Goal: Transaction & Acquisition: Purchase product/service

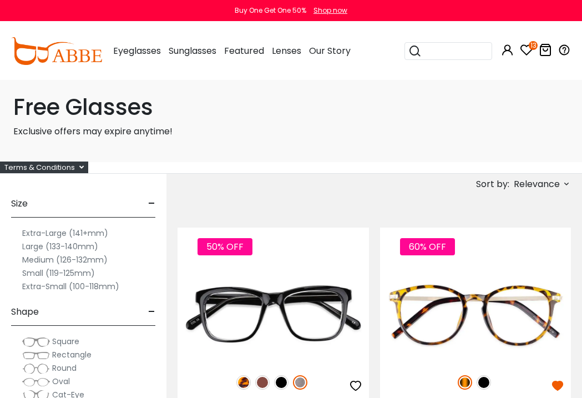
scroll to position [1, 0]
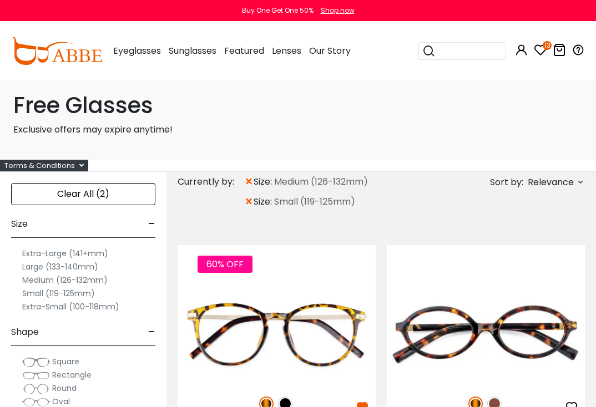
click at [250, 206] on span "×" at bounding box center [248, 202] width 9 height 20
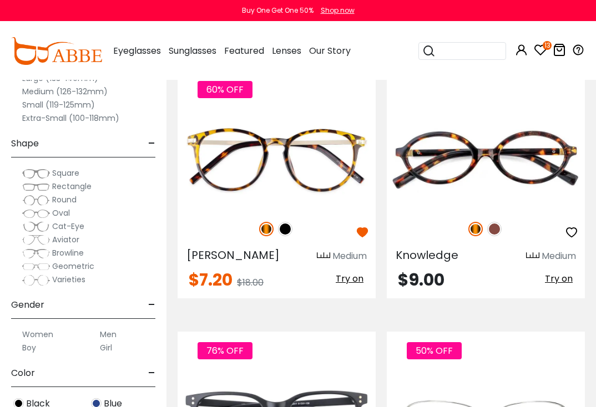
click at [46, 337] on label "Women" at bounding box center [37, 334] width 31 height 13
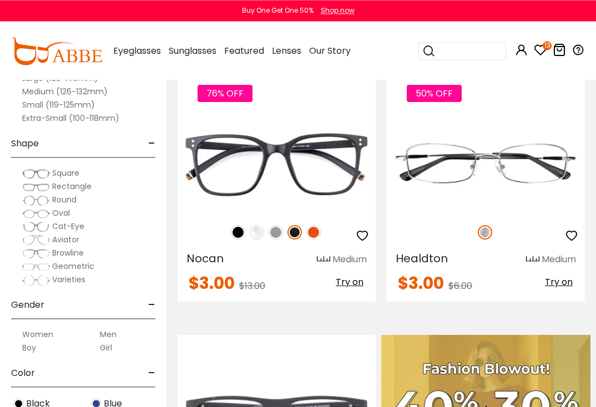
scroll to position [458, 0]
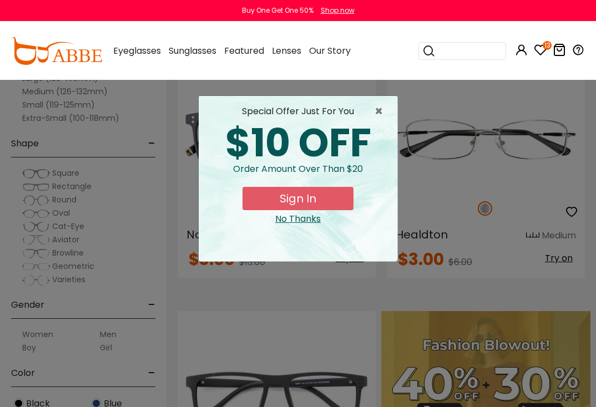
click at [320, 202] on button "Sign In" at bounding box center [297, 198] width 111 height 23
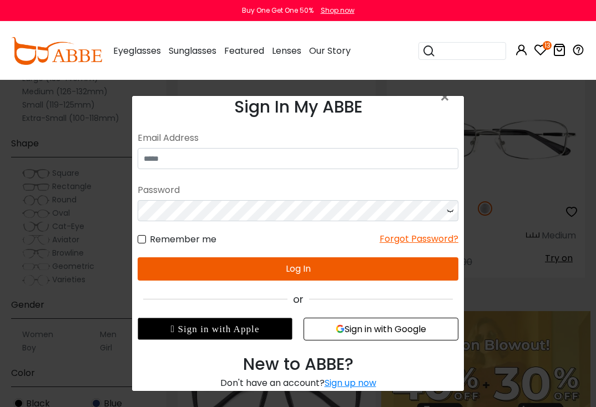
scroll to position [15, 0]
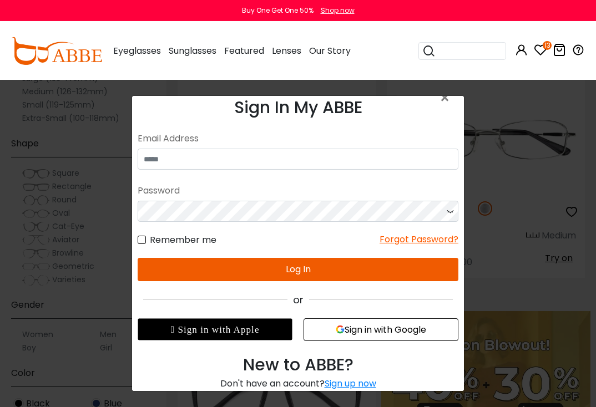
click at [351, 382] on div "Sign up now" at bounding box center [350, 383] width 52 height 13
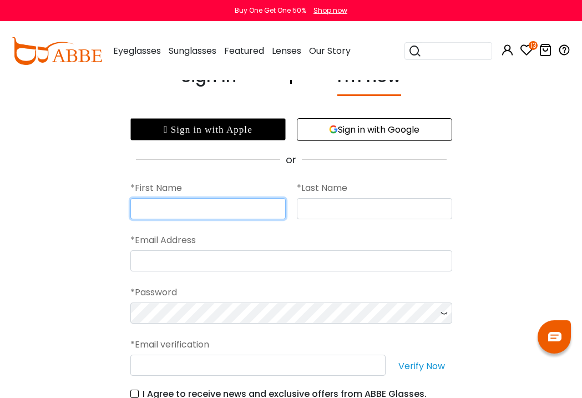
click at [225, 209] on input "text" at bounding box center [207, 208] width 155 height 21
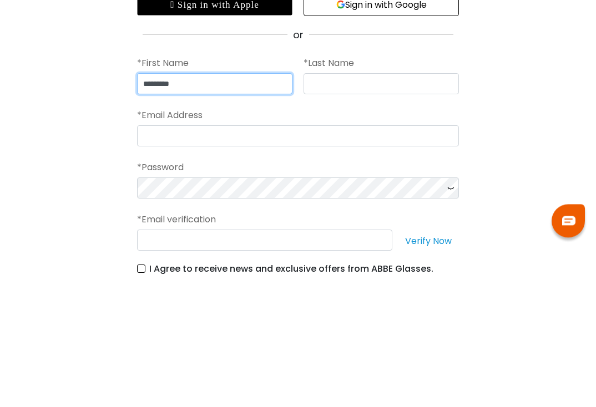
type input "********"
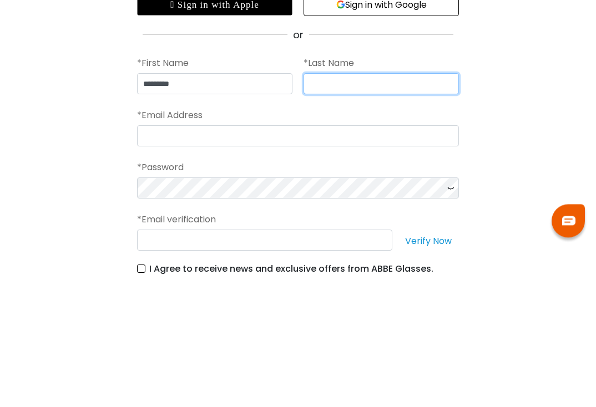
click at [379, 199] on input "text" at bounding box center [380, 209] width 155 height 21
type input "****"
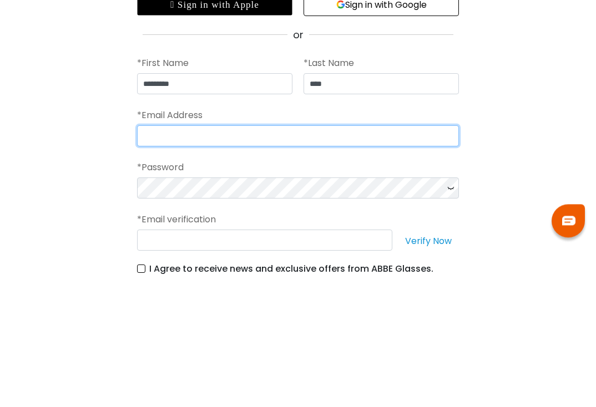
click at [342, 251] on input "email" at bounding box center [298, 261] width 322 height 21
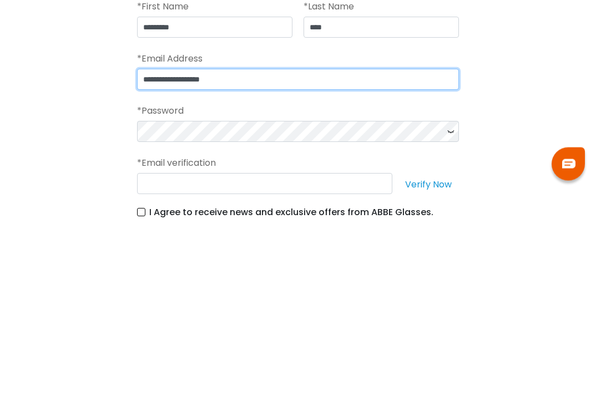
scroll to position [0, 0]
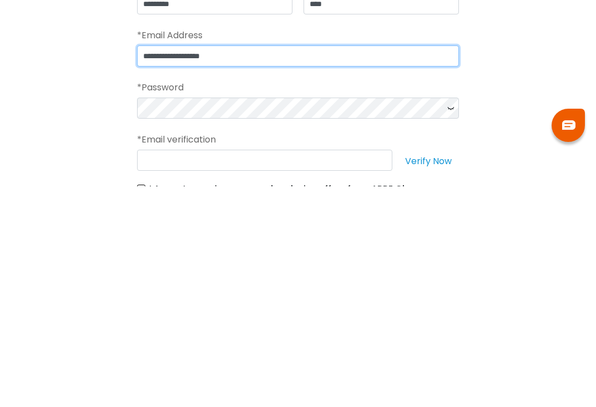
type input "**********"
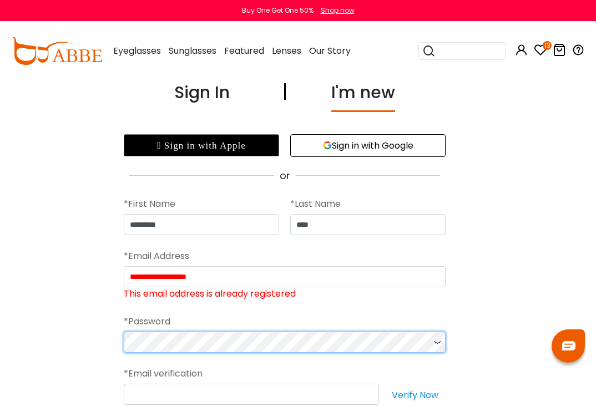
scroll to position [0, 8]
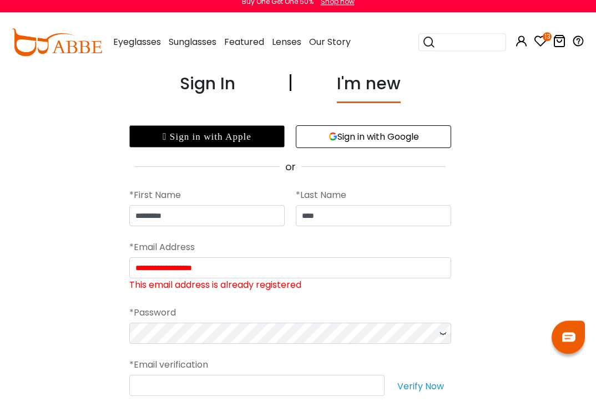
click at [256, 135] on div " Sign in with Apple" at bounding box center [206, 145] width 155 height 22
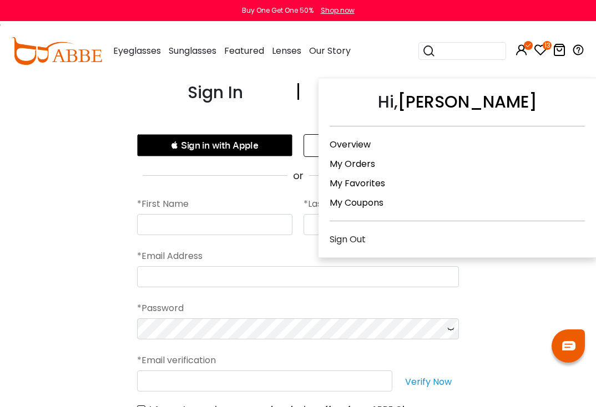
click at [540, 48] on icon at bounding box center [540, 49] width 13 height 13
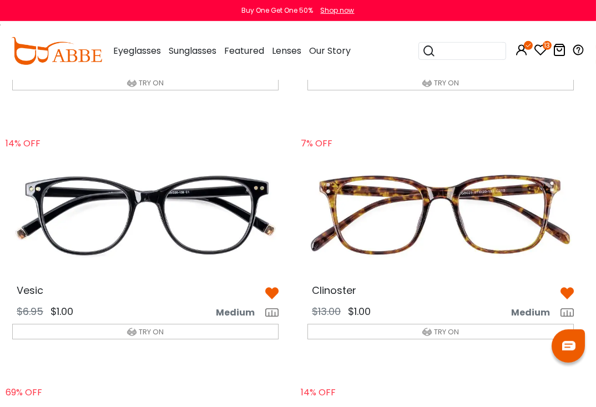
scroll to position [757, 5]
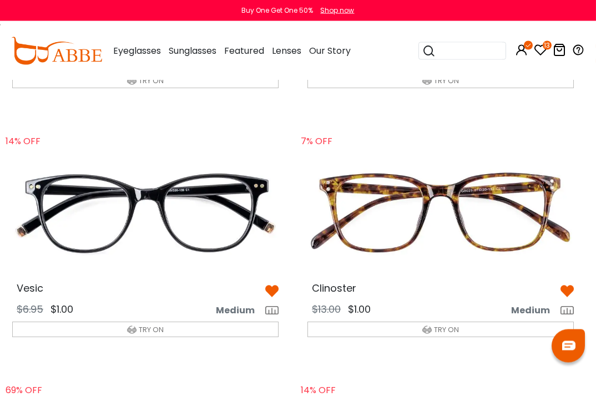
click at [184, 220] on img at bounding box center [145, 212] width 284 height 142
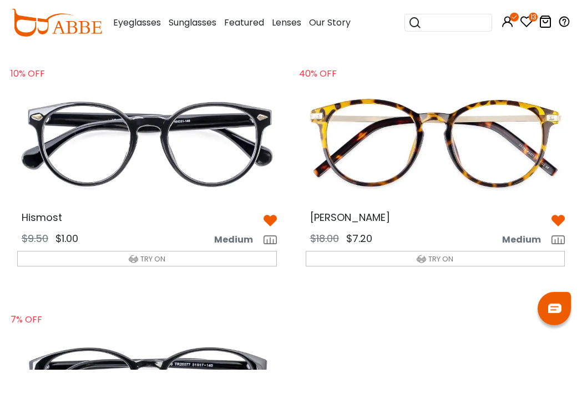
scroll to position [1270, 0]
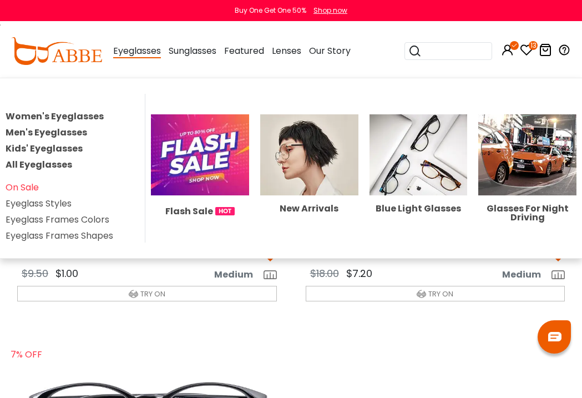
click at [89, 117] on link "Women's Eyeglasses" at bounding box center [55, 116] width 98 height 13
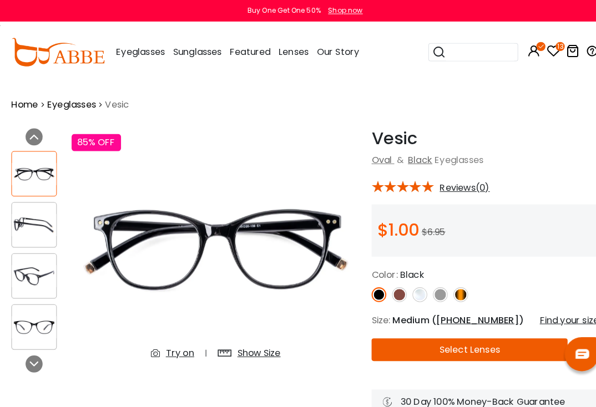
scroll to position [2, 0]
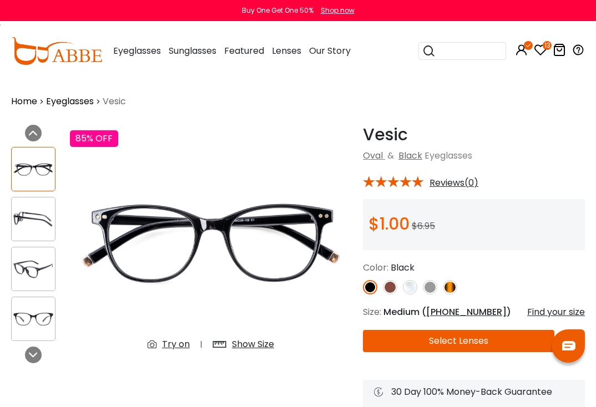
click at [445, 283] on img at bounding box center [450, 287] width 14 height 14
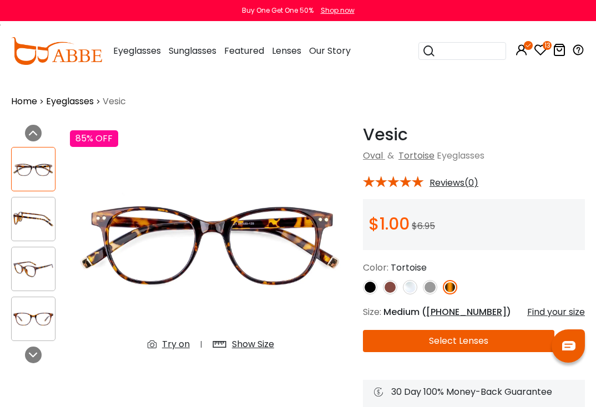
click at [430, 286] on img at bounding box center [430, 287] width 14 height 14
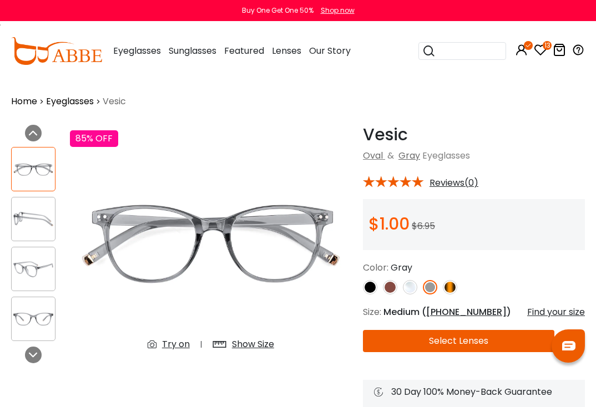
click at [394, 288] on img at bounding box center [390, 287] width 14 height 14
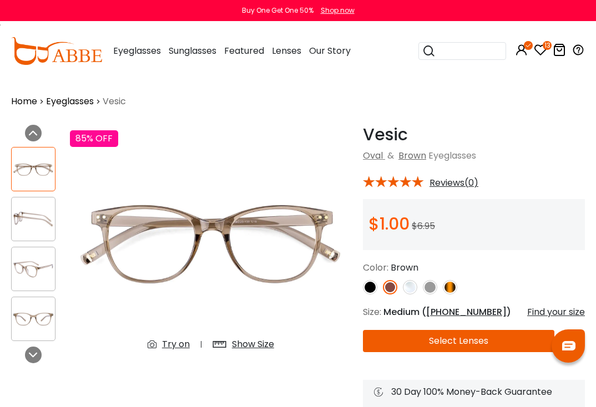
click at [368, 292] on img at bounding box center [370, 287] width 14 height 14
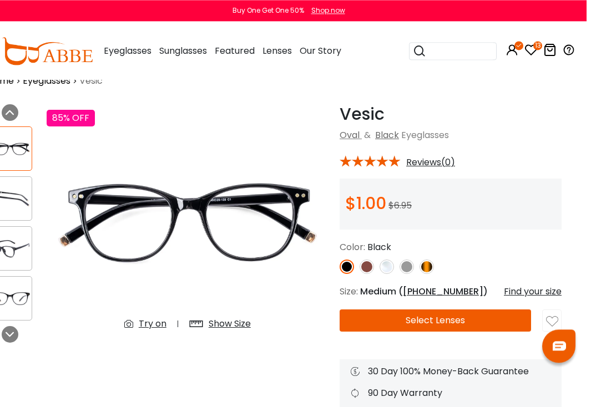
scroll to position [22, 14]
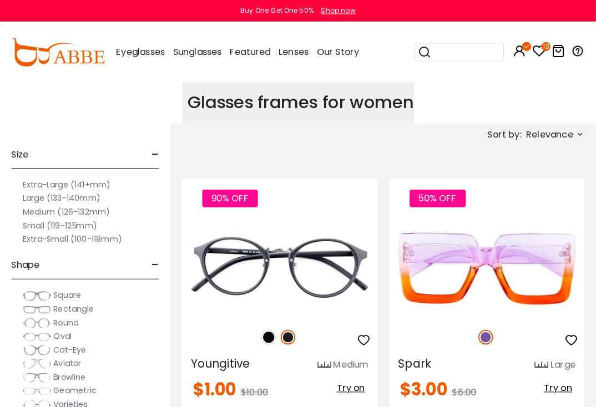
scroll to position [2, 0]
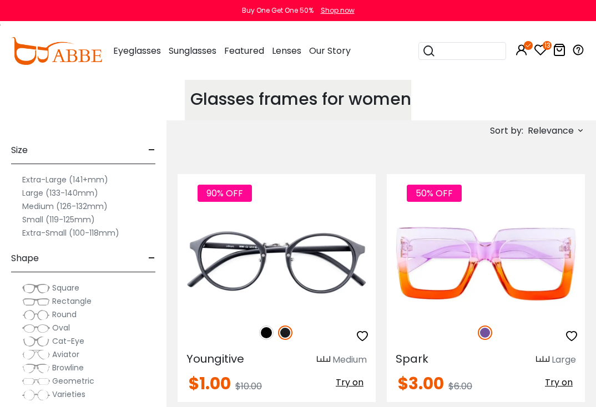
click at [45, 210] on label "Medium (126-132mm)" at bounding box center [64, 206] width 85 height 13
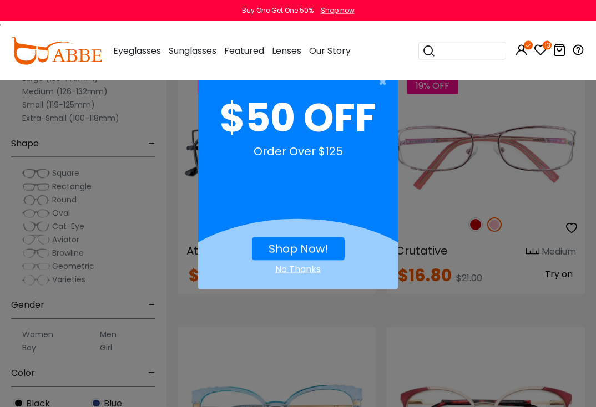
scroll to position [931, 0]
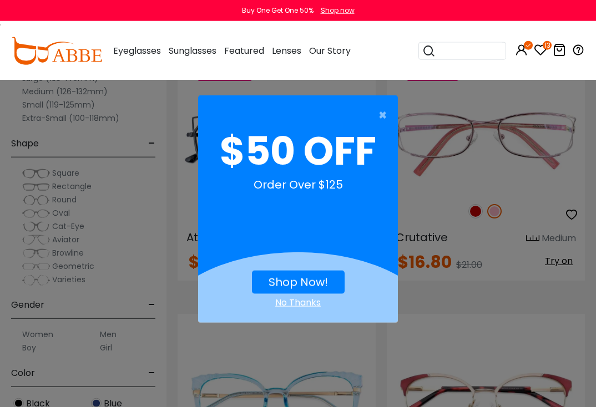
click at [390, 111] on span "×" at bounding box center [385, 115] width 14 height 22
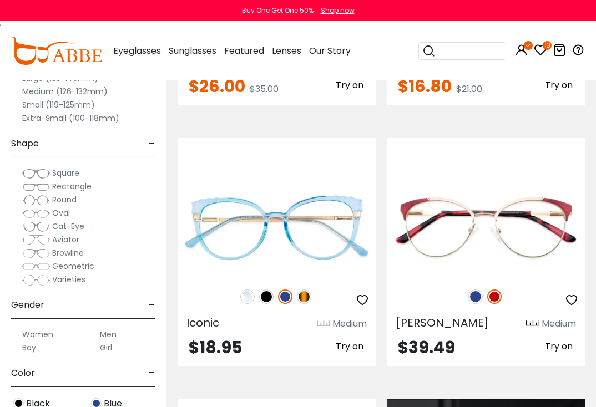
scroll to position [1174, 0]
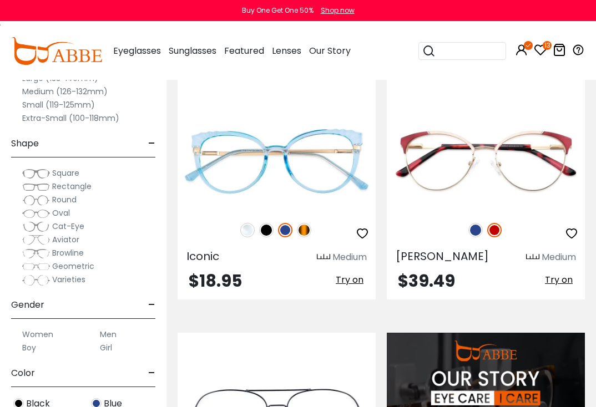
click at [307, 227] on img at bounding box center [304, 230] width 14 height 14
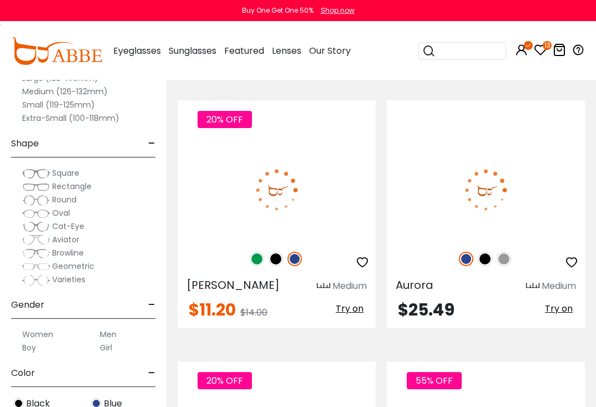
scroll to position [4315, 0]
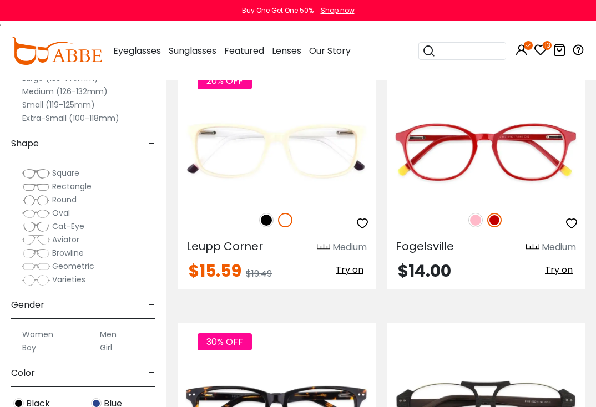
click at [475, 220] on img at bounding box center [475, 220] width 14 height 14
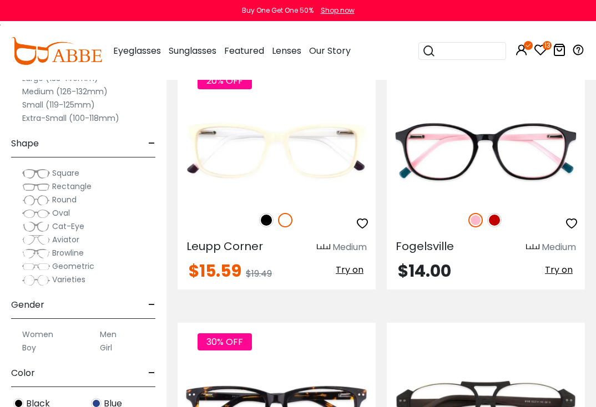
click at [272, 221] on img at bounding box center [266, 220] width 14 height 14
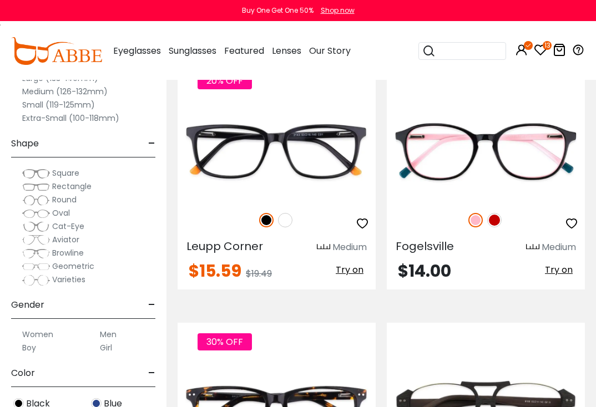
click at [565, 223] on icon "button" at bounding box center [571, 223] width 13 height 13
click at [285, 222] on img at bounding box center [285, 220] width 14 height 14
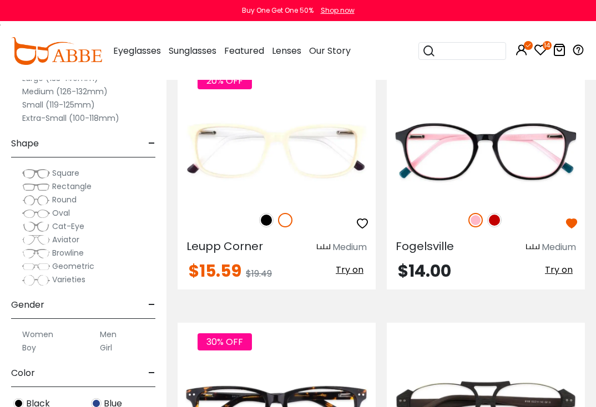
click at [477, 224] on img at bounding box center [475, 220] width 14 height 14
click at [272, 215] on div "20% OFF" at bounding box center [276, 220] width 198 height 23
click at [266, 223] on img at bounding box center [266, 220] width 14 height 14
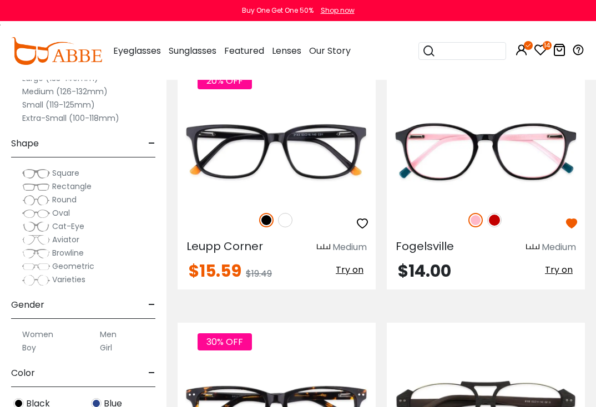
click at [475, 226] on img at bounding box center [475, 220] width 14 height 14
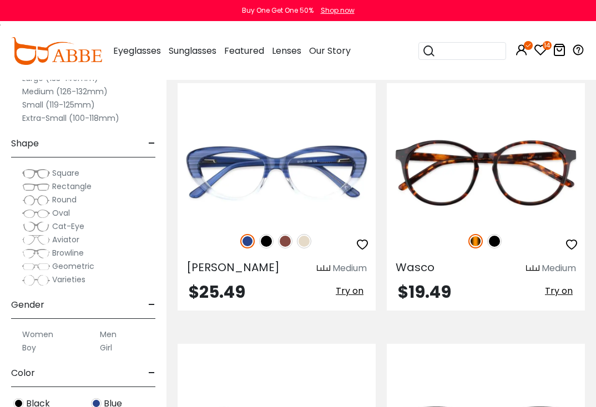
scroll to position [5380, 0]
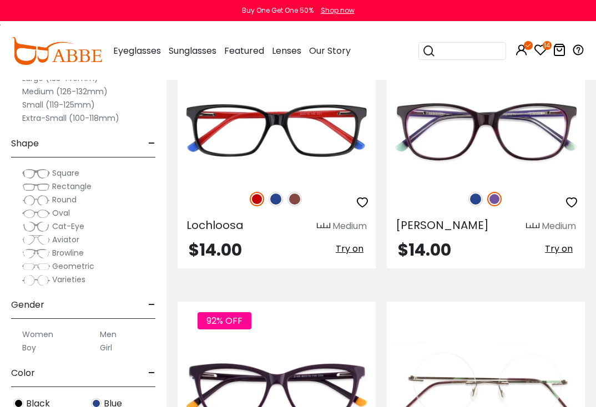
click at [297, 201] on img at bounding box center [294, 199] width 14 height 14
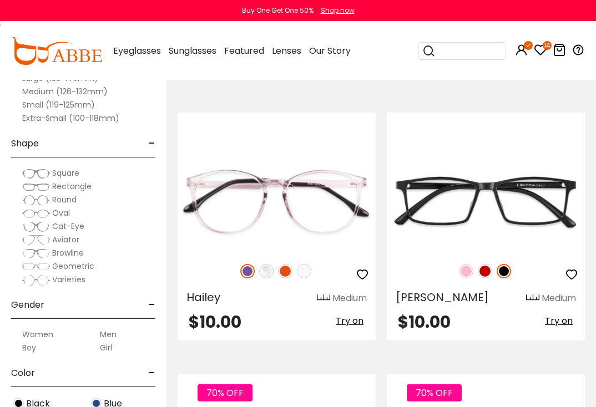
scroll to position [1108, 0]
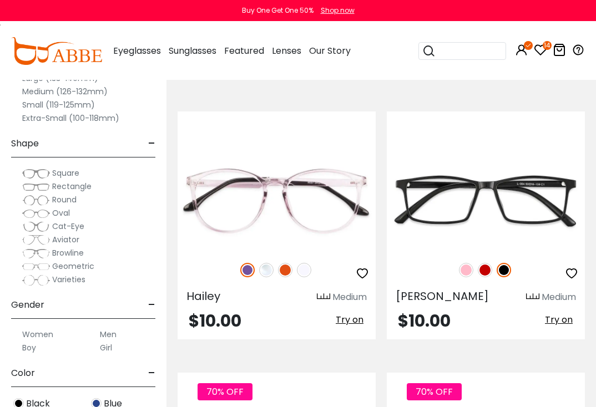
click at [285, 268] on img at bounding box center [285, 270] width 14 height 14
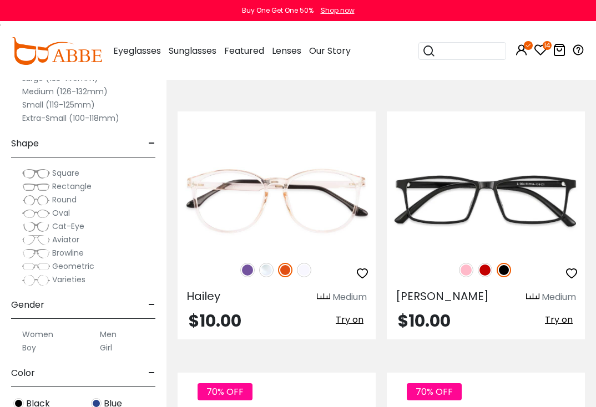
click at [305, 267] on img at bounding box center [304, 270] width 14 height 14
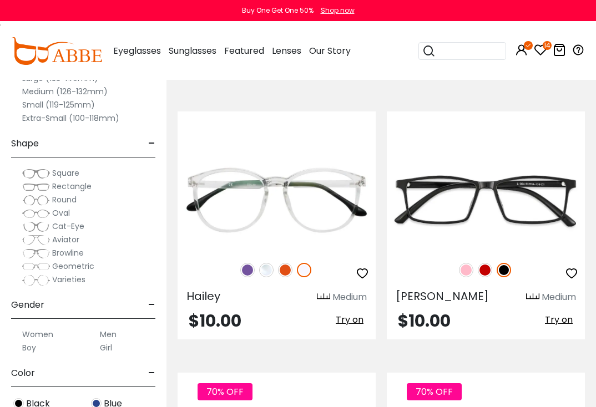
click at [270, 268] on img at bounding box center [266, 270] width 14 height 14
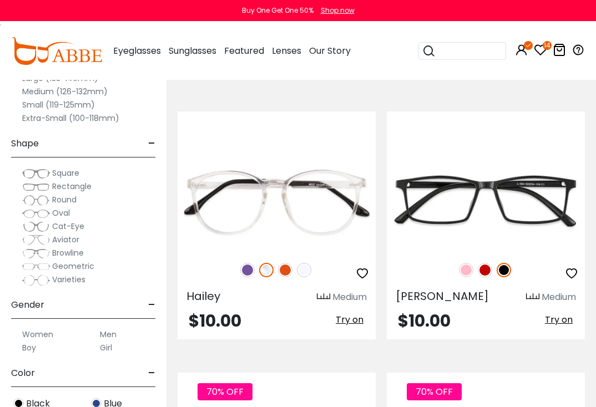
scroll to position [1444, 0]
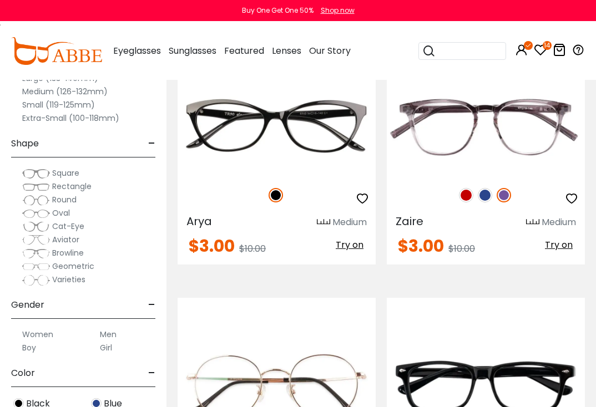
click at [484, 196] on img at bounding box center [485, 195] width 14 height 14
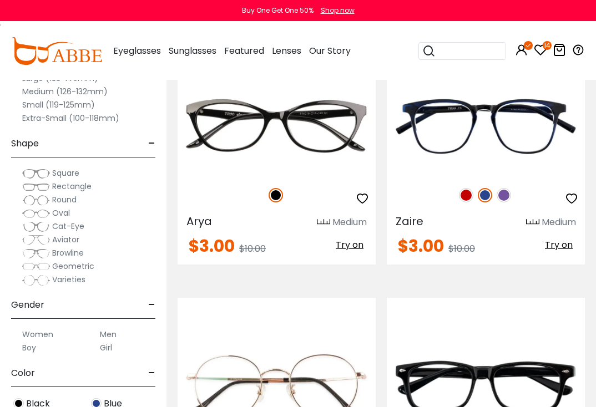
click at [278, 191] on img at bounding box center [275, 195] width 14 height 14
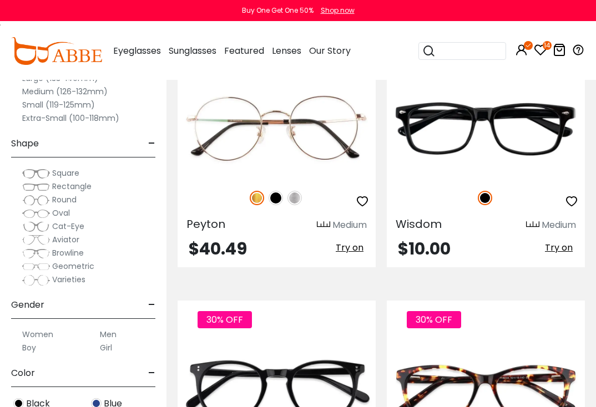
click at [485, 198] on img at bounding box center [485, 198] width 14 height 14
click at [293, 196] on img at bounding box center [294, 198] width 14 height 14
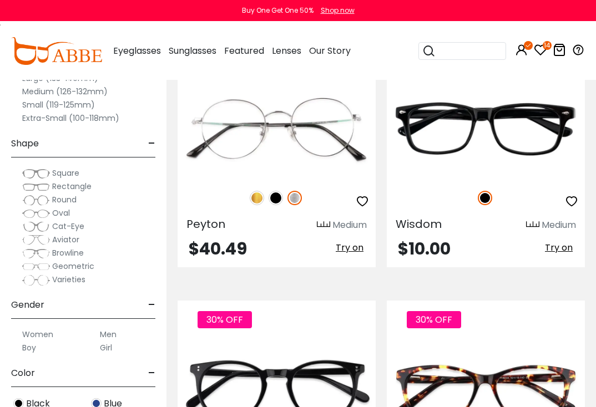
click at [471, 235] on div "Wisdom Medium $10.00 Try on" at bounding box center [486, 153] width 198 height 228
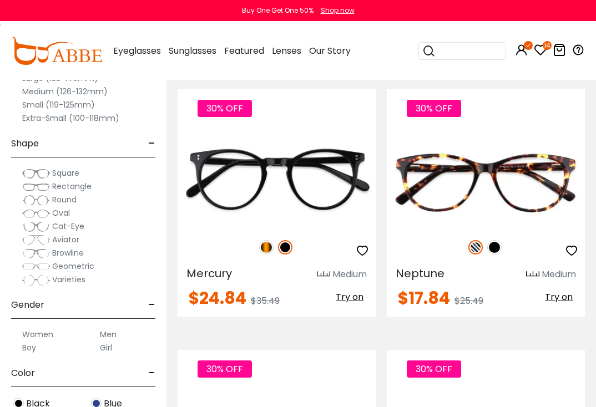
click at [285, 246] on img at bounding box center [285, 247] width 14 height 14
click at [496, 248] on img at bounding box center [494, 247] width 14 height 14
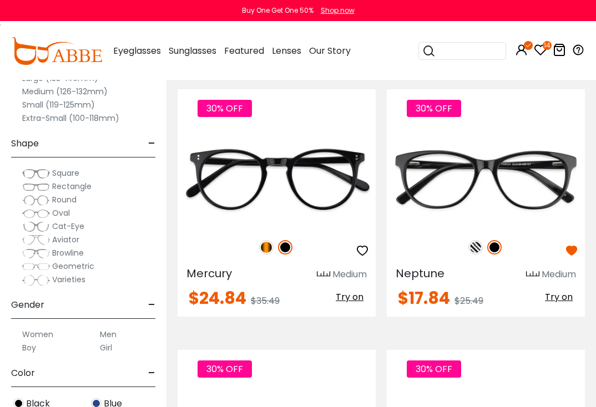
click at [285, 248] on img at bounding box center [285, 247] width 14 height 14
click at [476, 246] on img at bounding box center [475, 247] width 14 height 14
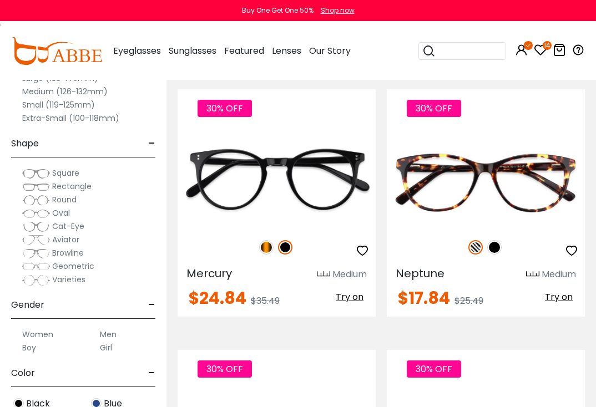
click at [285, 250] on img at bounding box center [285, 247] width 14 height 14
click at [492, 247] on img at bounding box center [494, 247] width 14 height 14
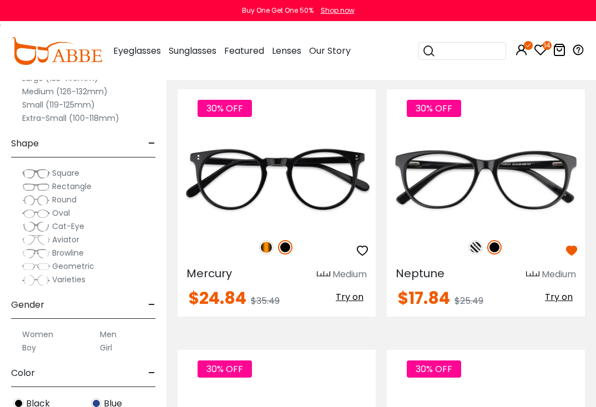
click at [266, 246] on img at bounding box center [266, 247] width 14 height 14
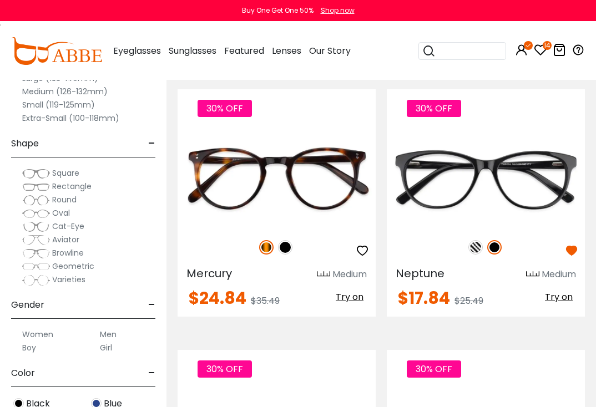
click at [475, 248] on img at bounding box center [475, 247] width 14 height 14
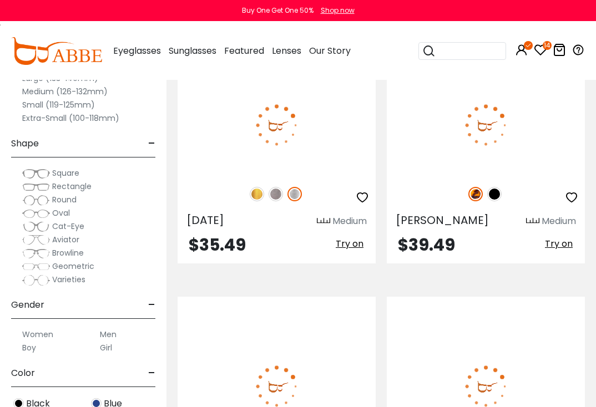
scroll to position [5055, 0]
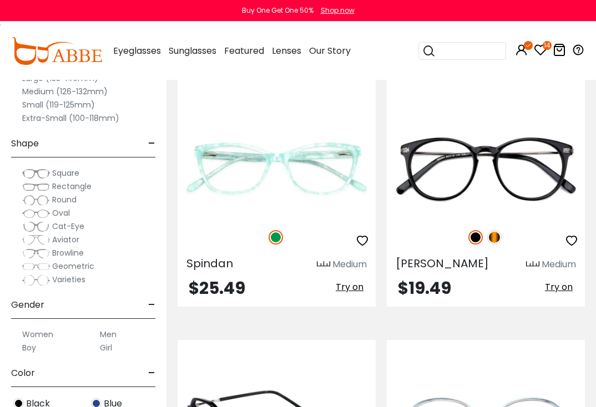
click at [493, 235] on img at bounding box center [494, 237] width 14 height 14
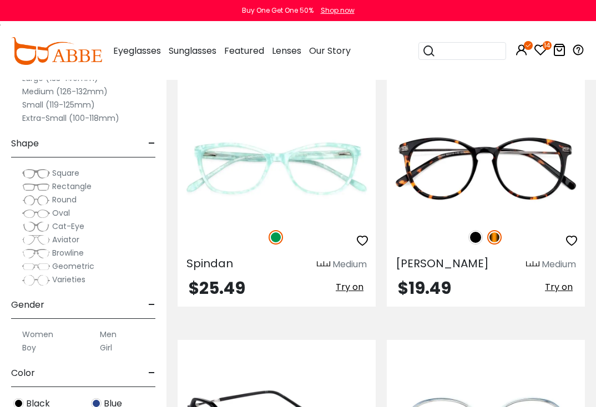
click at [281, 236] on img at bounding box center [275, 237] width 14 height 14
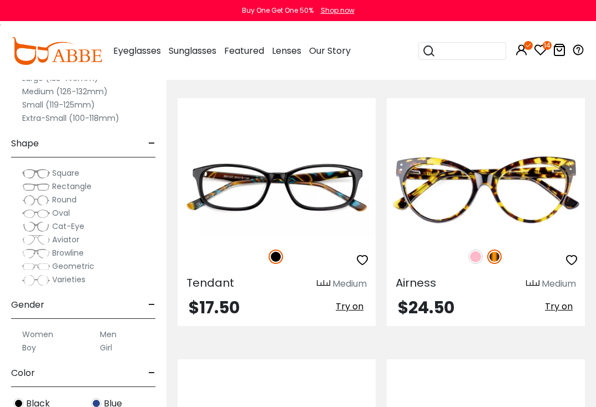
scroll to position [6110, 0]
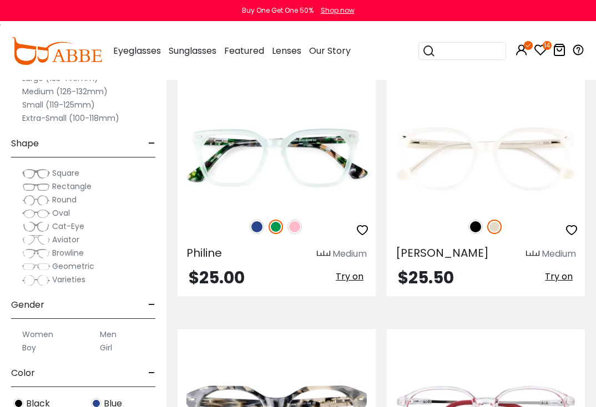
click at [255, 226] on img at bounding box center [257, 227] width 14 height 14
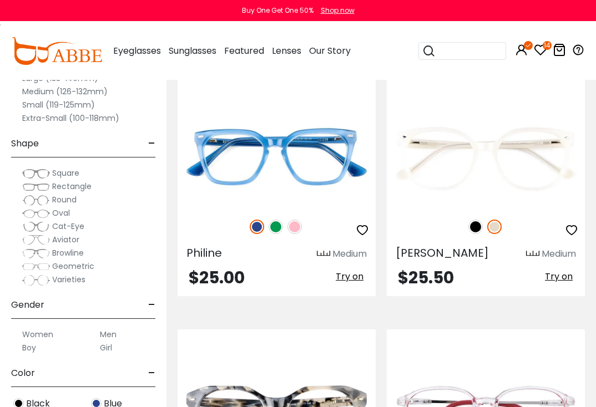
click at [475, 226] on img at bounding box center [475, 227] width 14 height 14
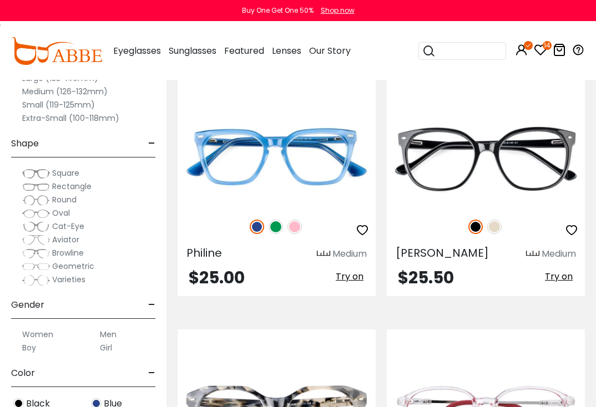
click at [298, 221] on img at bounding box center [294, 227] width 14 height 14
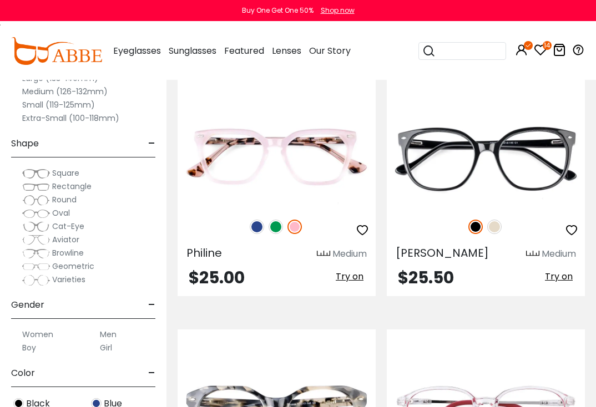
click at [567, 224] on icon "button" at bounding box center [571, 230] width 13 height 13
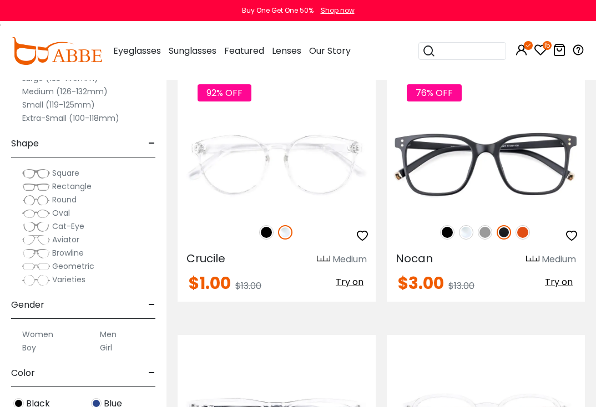
click at [451, 232] on img at bounding box center [447, 232] width 14 height 14
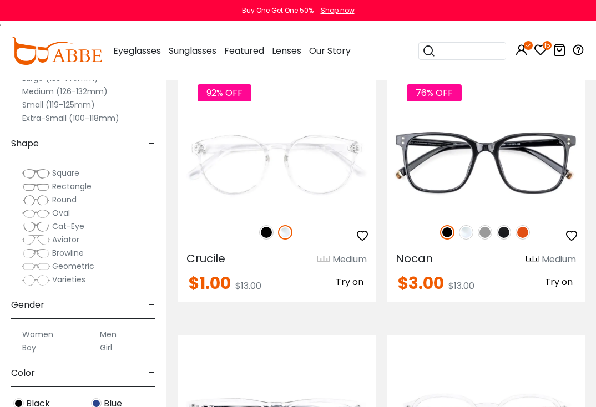
click at [268, 229] on img at bounding box center [266, 232] width 14 height 14
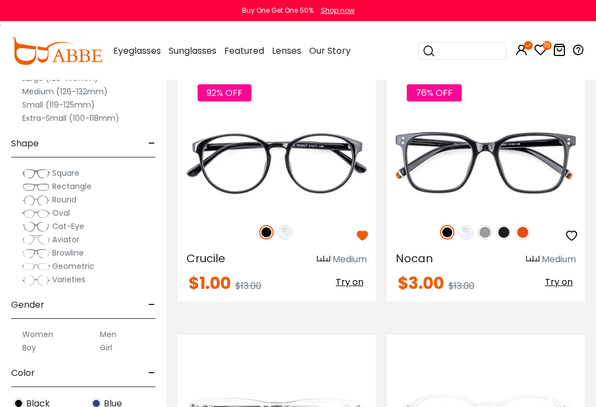
click at [525, 229] on img at bounding box center [522, 232] width 14 height 14
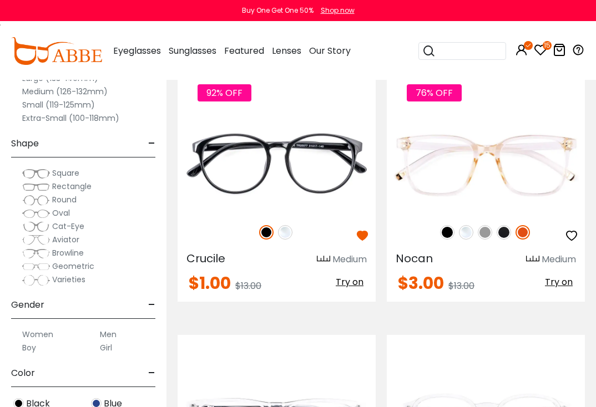
click at [487, 231] on img at bounding box center [485, 232] width 14 height 14
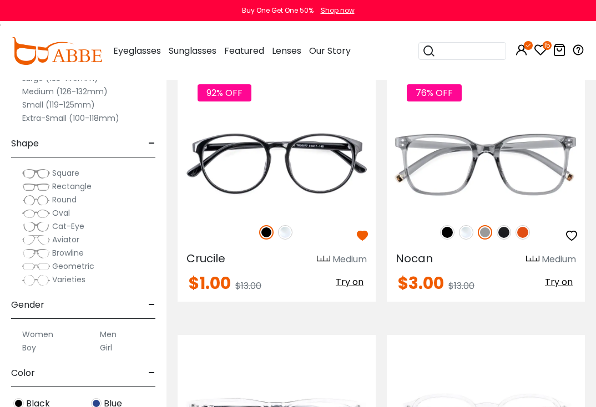
click at [271, 230] on img at bounding box center [266, 232] width 14 height 14
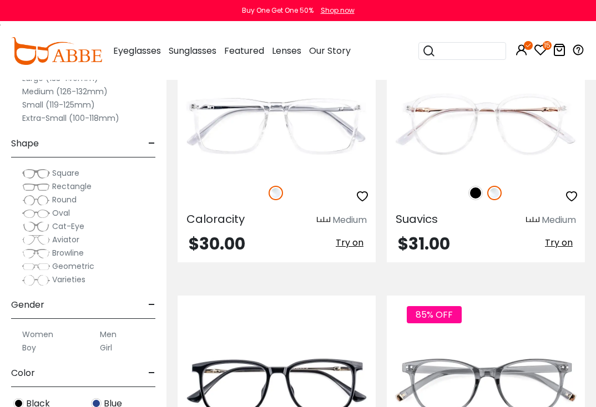
click at [478, 191] on img at bounding box center [475, 193] width 14 height 14
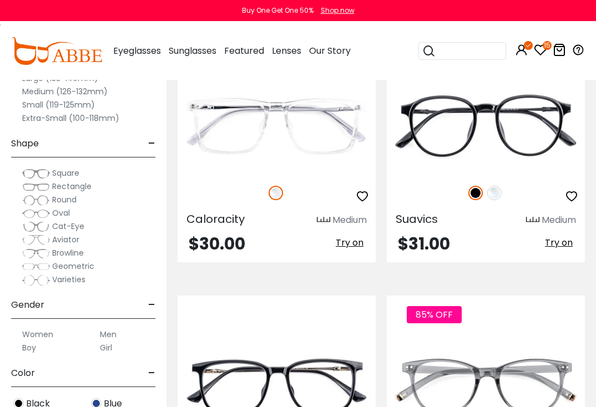
click at [271, 193] on img at bounding box center [275, 193] width 14 height 14
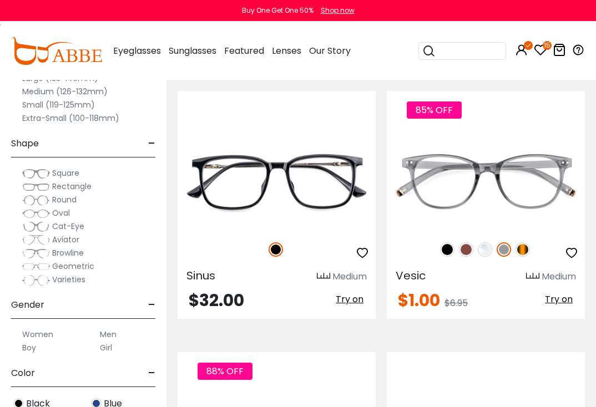
click at [447, 251] on img at bounding box center [447, 249] width 14 height 14
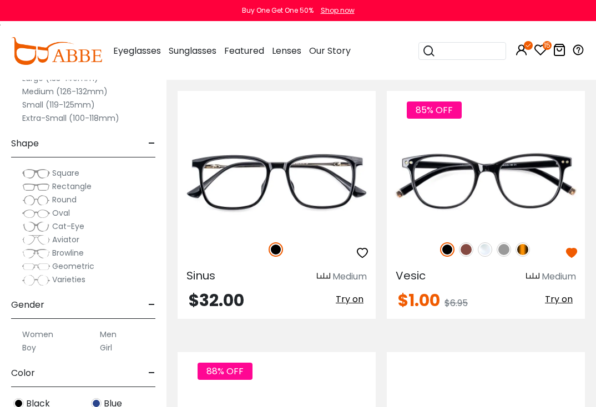
click at [525, 249] on img at bounding box center [522, 249] width 14 height 14
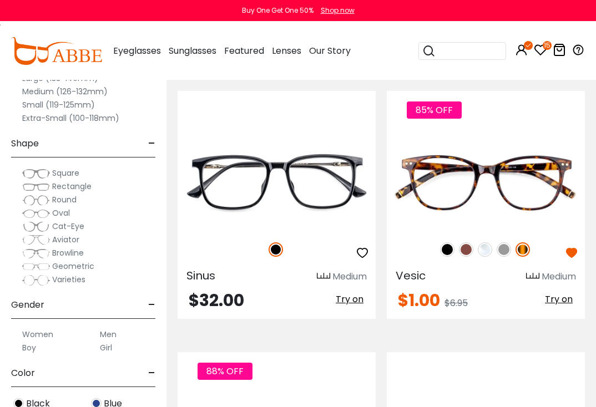
click at [277, 247] on img at bounding box center [275, 249] width 14 height 14
click at [466, 254] on img at bounding box center [466, 249] width 14 height 14
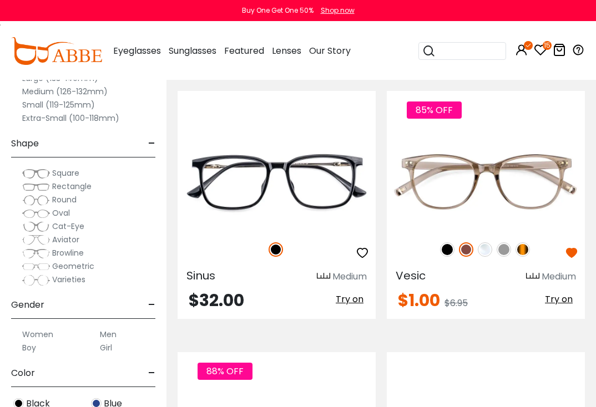
click at [278, 252] on img at bounding box center [275, 249] width 14 height 14
click at [467, 252] on img at bounding box center [466, 249] width 14 height 14
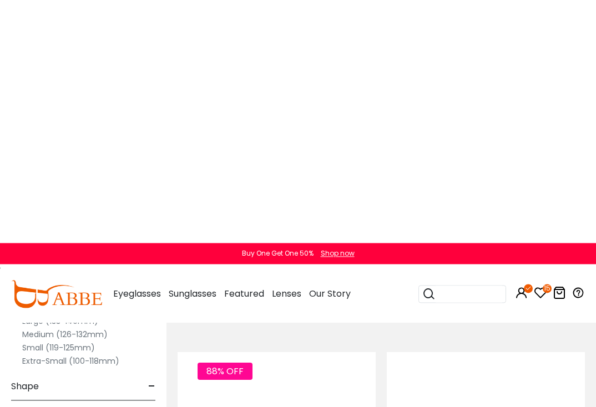
scroll to position [7649, 0]
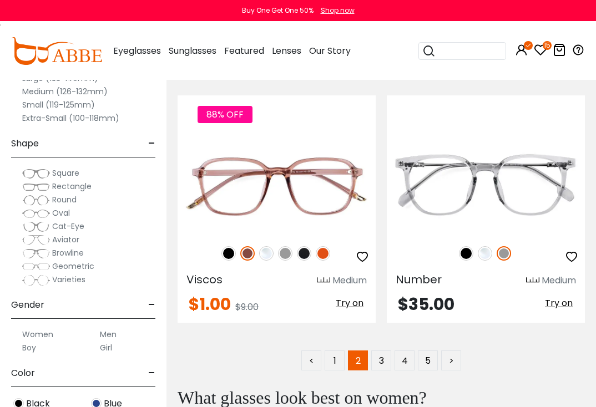
click at [303, 253] on img at bounding box center [304, 253] width 14 height 14
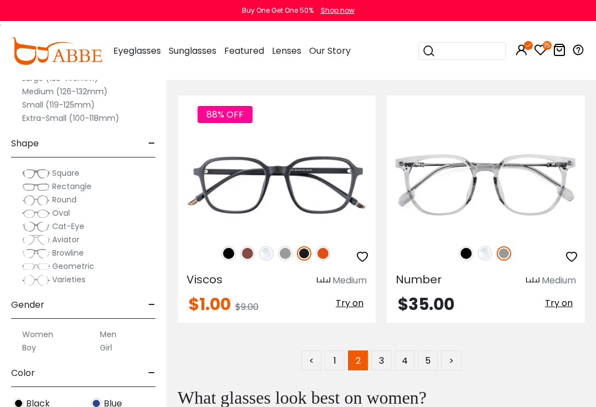
click at [472, 251] on img at bounding box center [466, 253] width 14 height 14
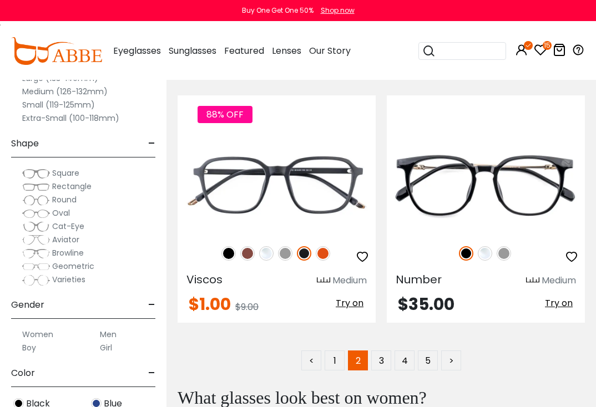
click at [308, 255] on img at bounding box center [304, 253] width 14 height 14
click at [384, 363] on link "3" at bounding box center [381, 361] width 20 height 20
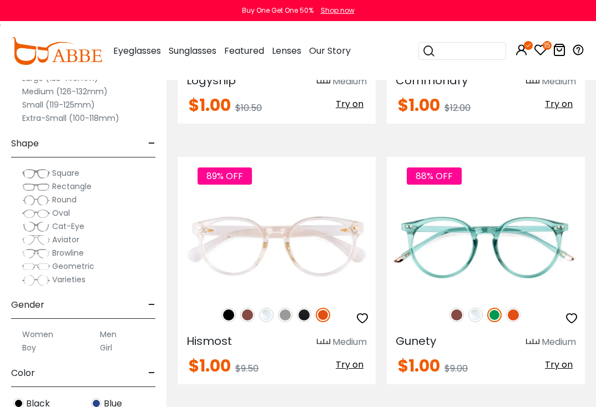
scroll to position [285, 0]
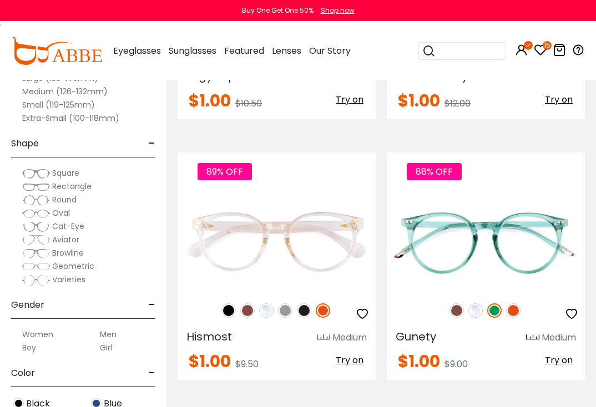
click at [303, 313] on img at bounding box center [304, 310] width 14 height 14
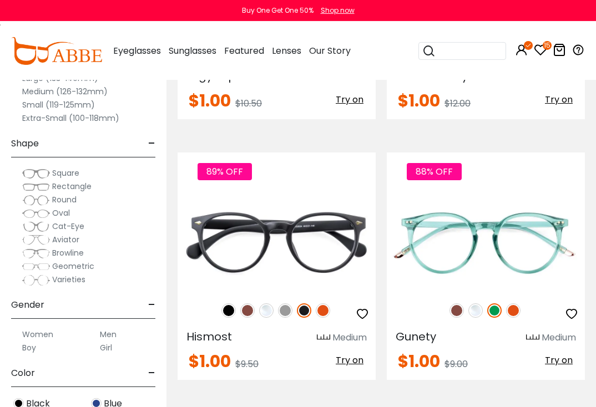
click at [456, 309] on img at bounding box center [456, 310] width 14 height 14
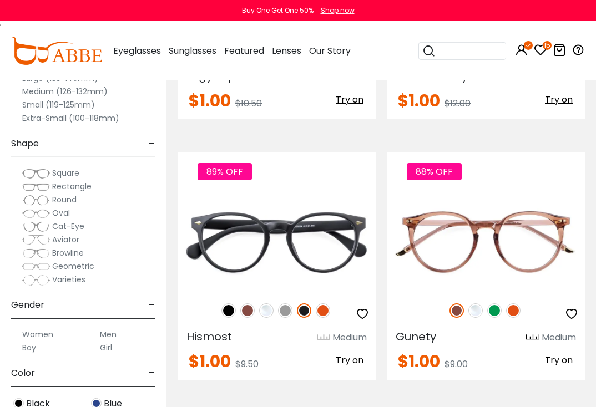
click at [308, 309] on img at bounding box center [304, 310] width 14 height 14
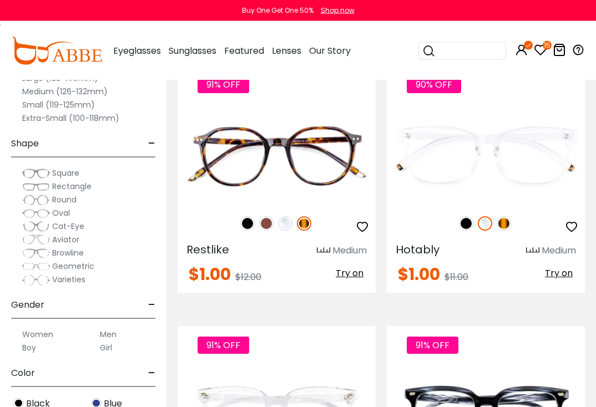
scroll to position [895, 0]
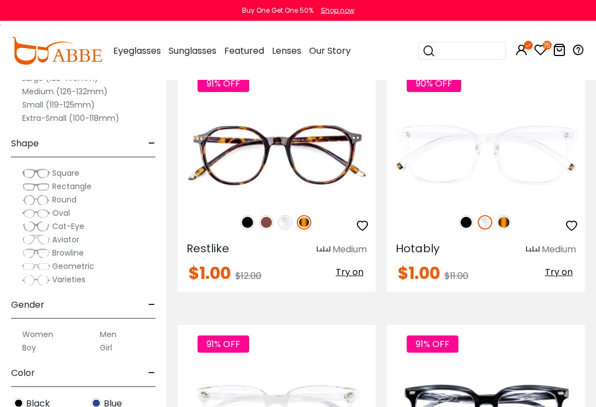
click at [503, 226] on img at bounding box center [503, 222] width 14 height 14
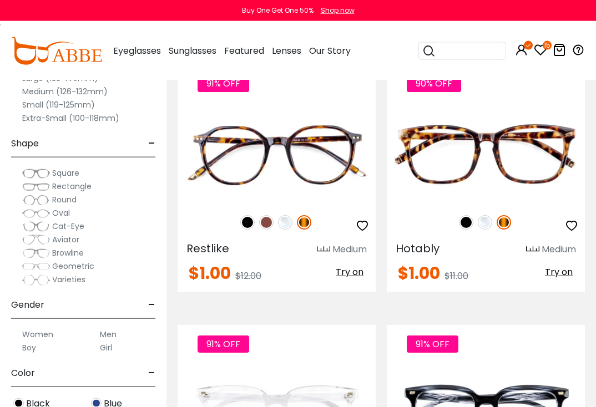
click at [306, 222] on img at bounding box center [304, 222] width 14 height 14
click at [570, 224] on icon "button" at bounding box center [571, 225] width 13 height 13
click at [307, 223] on img at bounding box center [304, 222] width 14 height 14
click at [466, 226] on img at bounding box center [466, 222] width 14 height 14
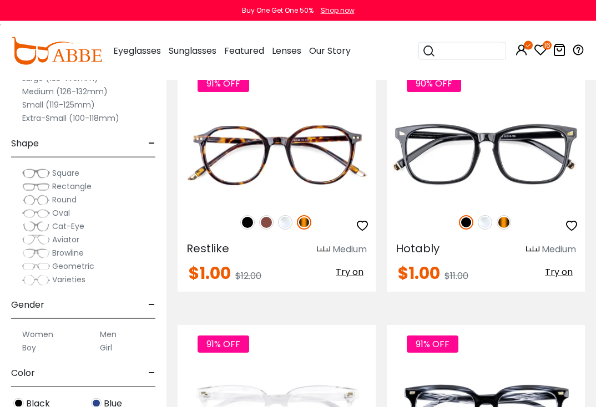
click at [306, 222] on img at bounding box center [304, 222] width 14 height 14
click at [485, 226] on img at bounding box center [485, 222] width 14 height 14
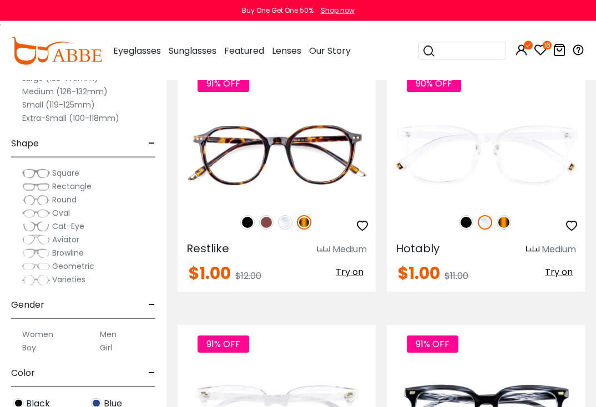
click at [305, 226] on img at bounding box center [304, 222] width 14 height 14
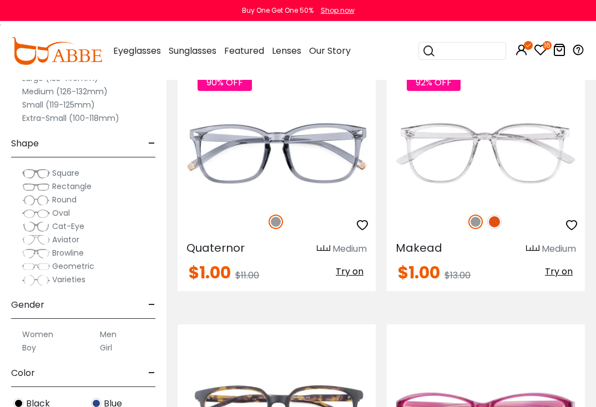
scroll to position [1679, 0]
click at [495, 220] on img at bounding box center [494, 221] width 14 height 14
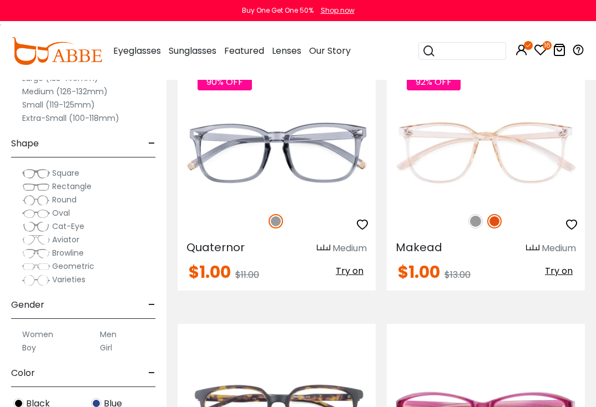
click at [275, 220] on img at bounding box center [275, 221] width 14 height 14
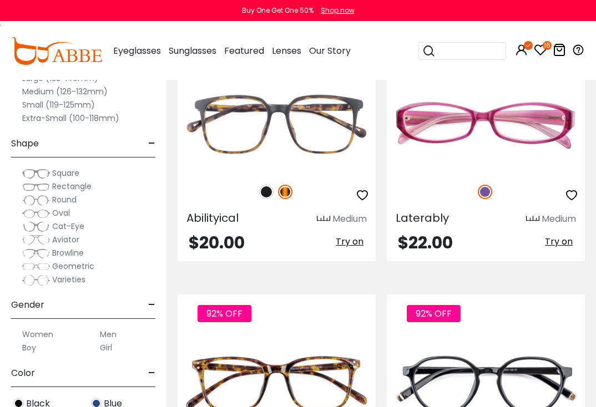
click at [485, 194] on img at bounding box center [485, 192] width 14 height 14
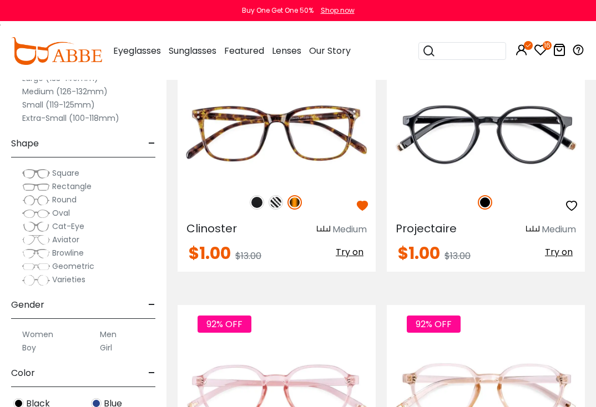
click at [277, 201] on img at bounding box center [275, 202] width 14 height 14
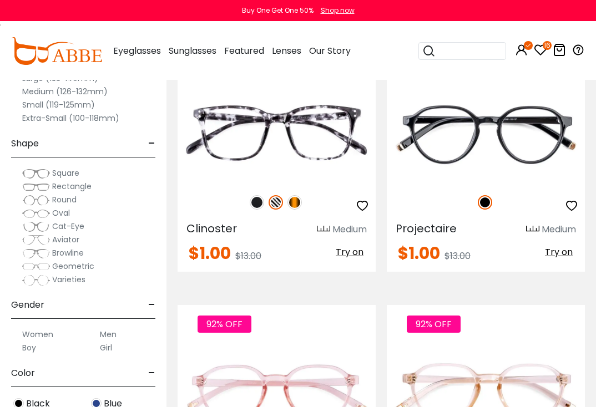
click at [486, 201] on img at bounding box center [485, 202] width 14 height 14
click at [259, 200] on img at bounding box center [257, 202] width 14 height 14
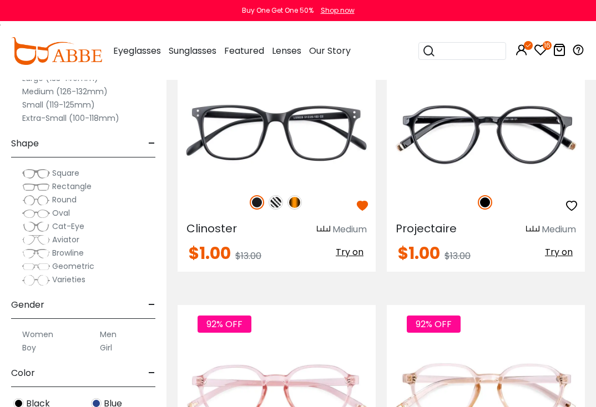
scroll to position [2641, 0]
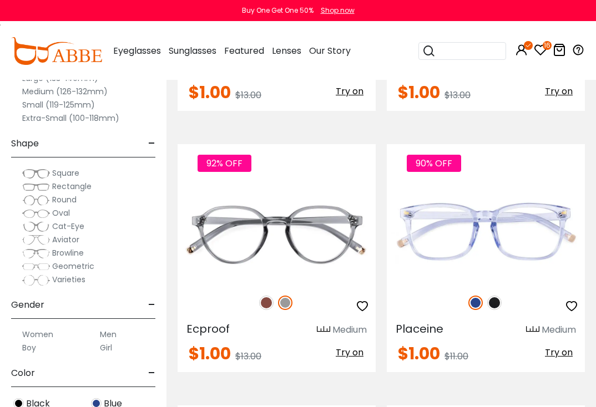
click at [270, 303] on img at bounding box center [266, 303] width 14 height 14
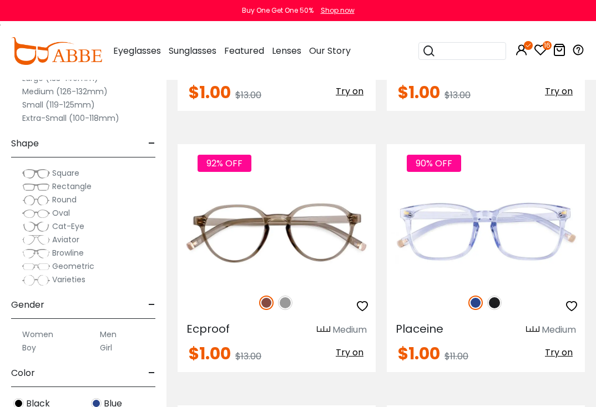
click at [478, 302] on img at bounding box center [475, 303] width 14 height 14
click at [285, 306] on img at bounding box center [285, 303] width 14 height 14
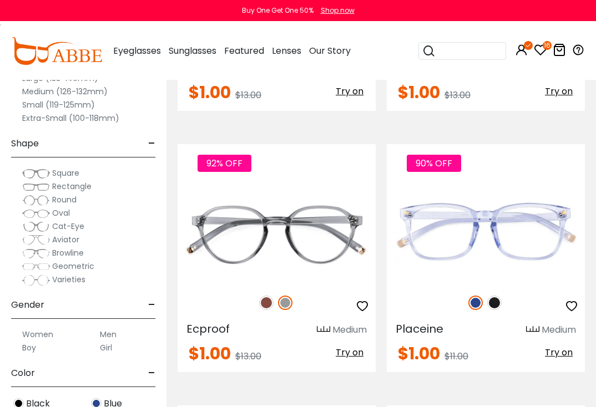
click at [497, 303] on img at bounding box center [494, 303] width 14 height 14
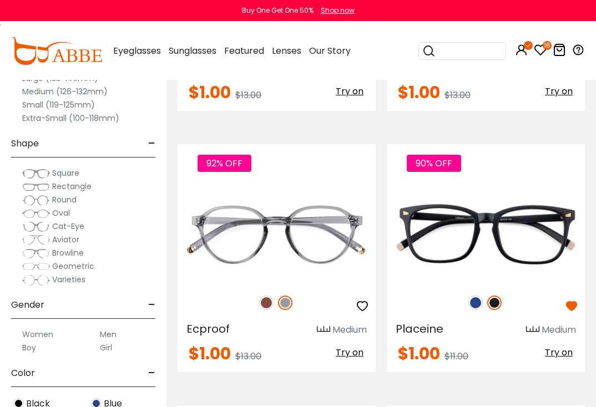
scroll to position [2951, 0]
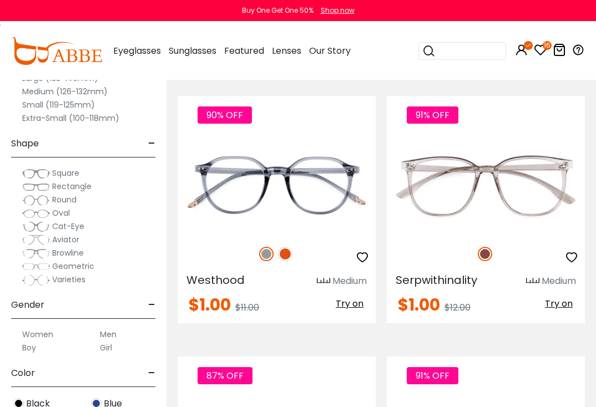
click at [286, 252] on img at bounding box center [285, 254] width 14 height 14
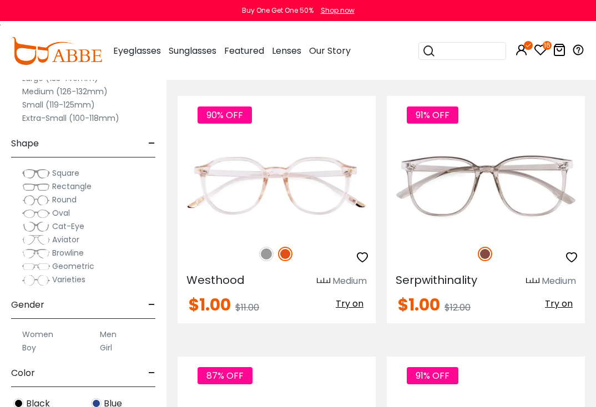
click at [271, 249] on img at bounding box center [266, 254] width 14 height 14
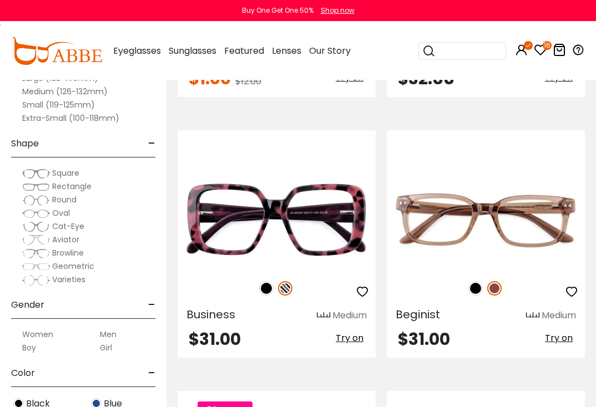
scroll to position [4796, 0]
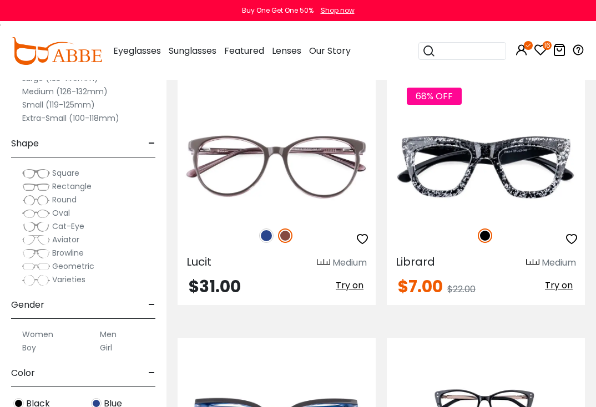
click at [270, 235] on img at bounding box center [266, 236] width 14 height 14
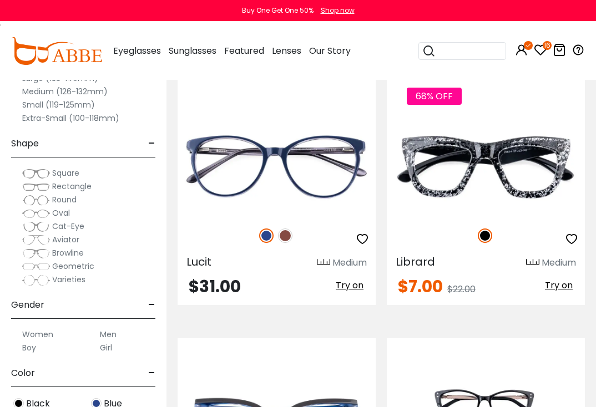
click at [486, 235] on img at bounding box center [485, 236] width 14 height 14
click at [288, 231] on img at bounding box center [285, 236] width 14 height 14
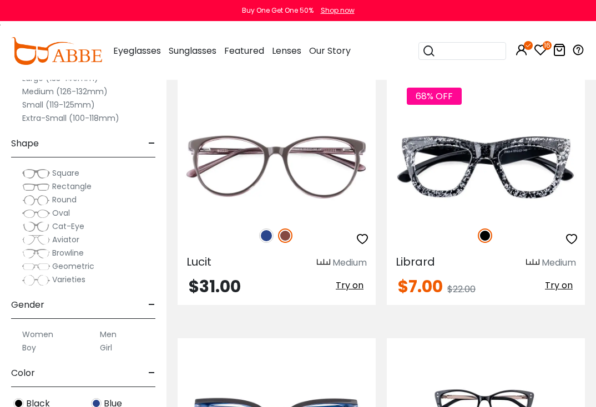
click at [487, 239] on img at bounding box center [485, 236] width 14 height 14
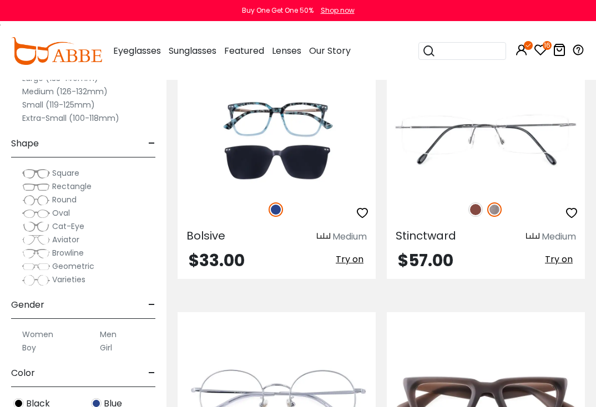
scroll to position [5800, 0]
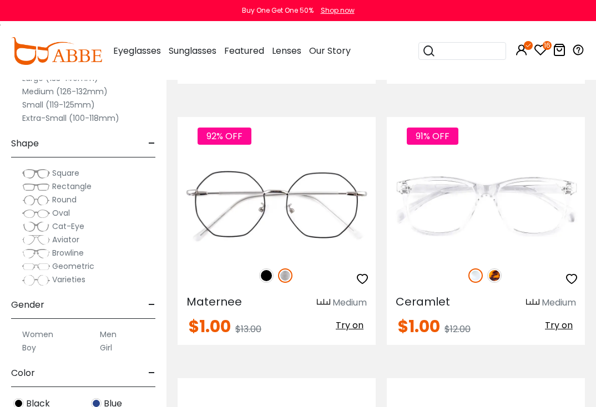
click at [495, 278] on img at bounding box center [494, 275] width 14 height 14
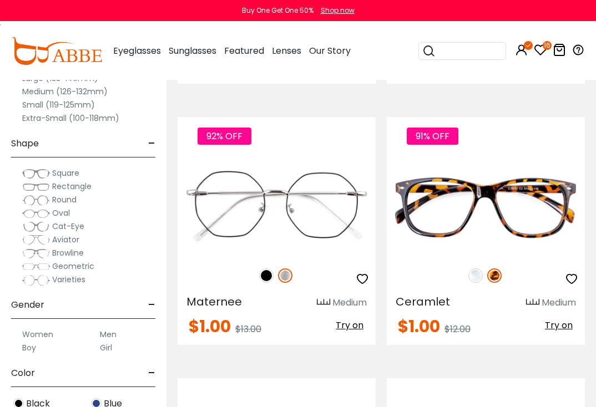
click at [283, 274] on img at bounding box center [285, 275] width 14 height 14
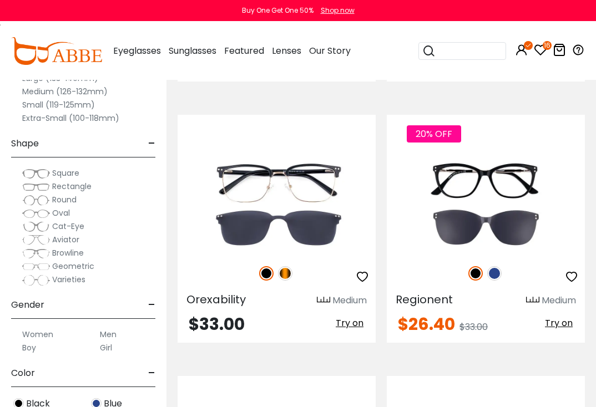
click at [287, 272] on img at bounding box center [285, 273] width 14 height 14
click at [494, 276] on img at bounding box center [494, 273] width 14 height 14
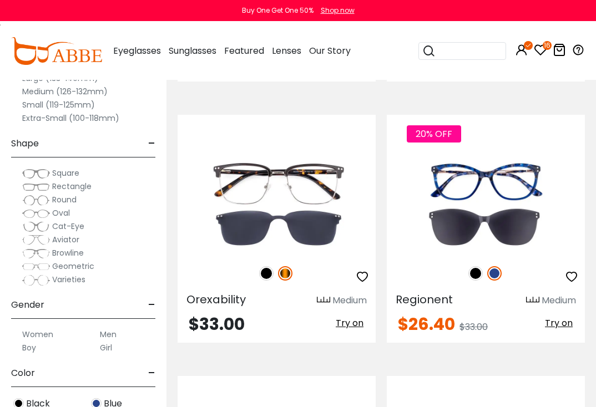
scroll to position [7788, 0]
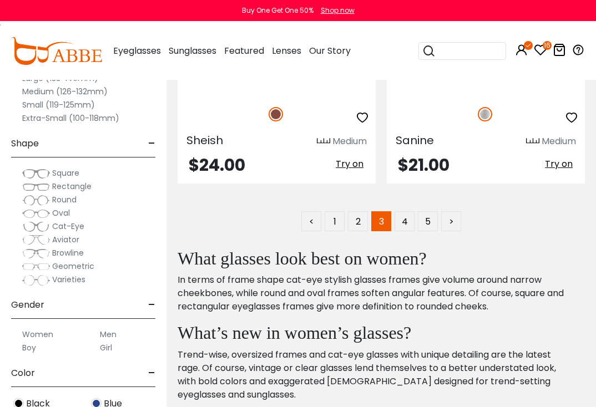
click at [403, 223] on link "4" at bounding box center [404, 221] width 20 height 20
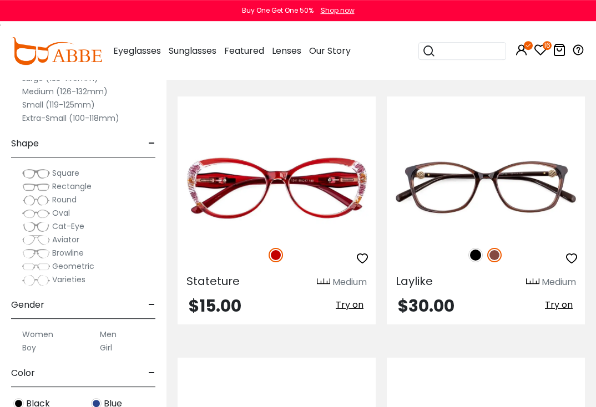
scroll to position [83, 0]
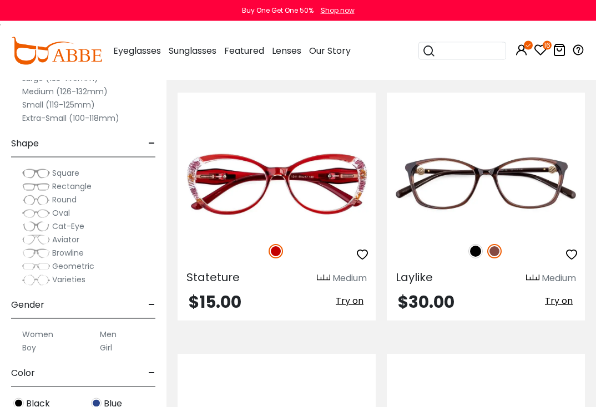
click at [280, 246] on img at bounding box center [275, 251] width 14 height 14
click at [434, 257] on div at bounding box center [486, 251] width 198 height 23
click at [477, 250] on img at bounding box center [475, 251] width 14 height 14
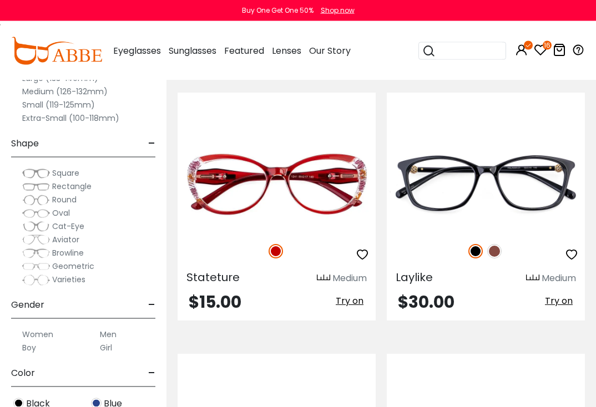
click at [281, 246] on img at bounding box center [275, 251] width 14 height 14
click at [570, 250] on icon "button" at bounding box center [571, 254] width 13 height 13
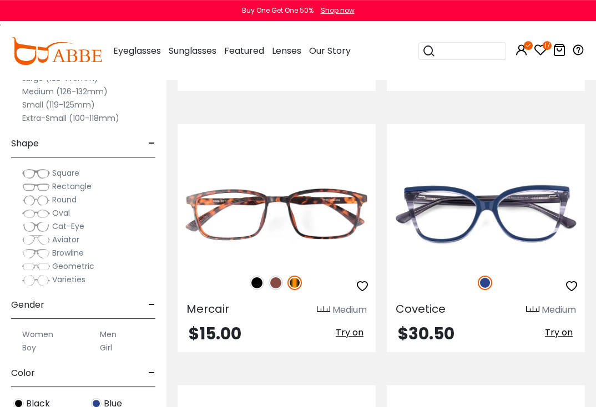
scroll to position [574, 0]
click at [255, 285] on img at bounding box center [257, 283] width 14 height 14
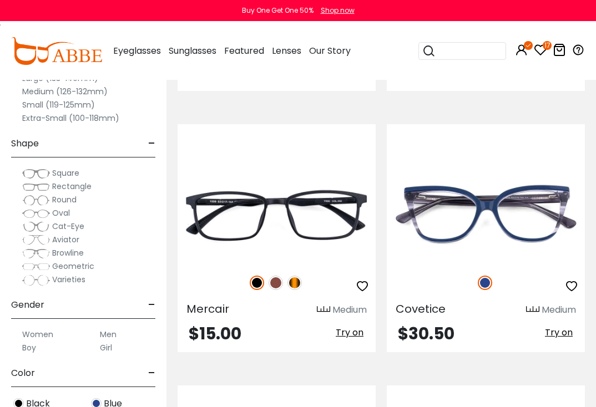
click at [484, 278] on img at bounding box center [485, 283] width 14 height 14
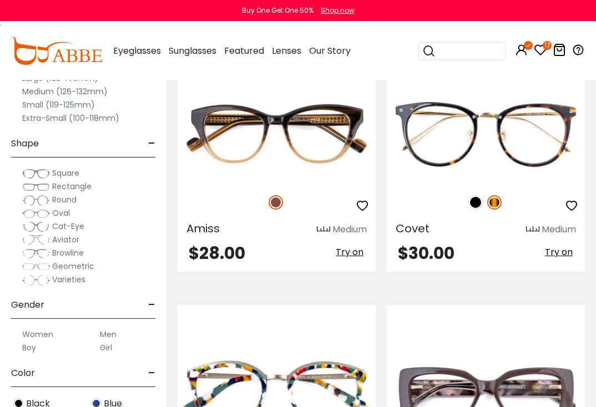
scroll to position [3710, 0]
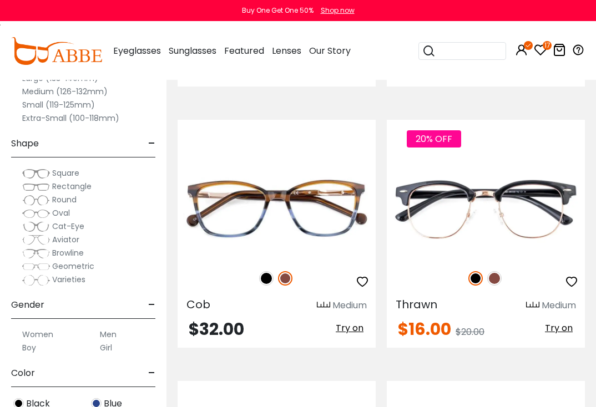
click at [275, 273] on div at bounding box center [276, 278] width 198 height 23
click at [270, 276] on img at bounding box center [266, 278] width 14 height 14
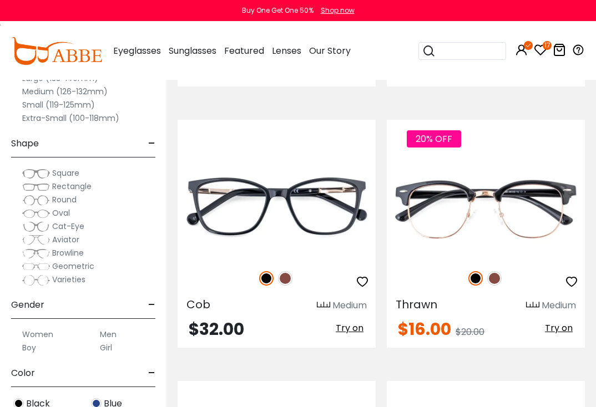
click at [480, 273] on img at bounding box center [475, 278] width 14 height 14
click at [356, 280] on icon "button" at bounding box center [362, 281] width 13 height 13
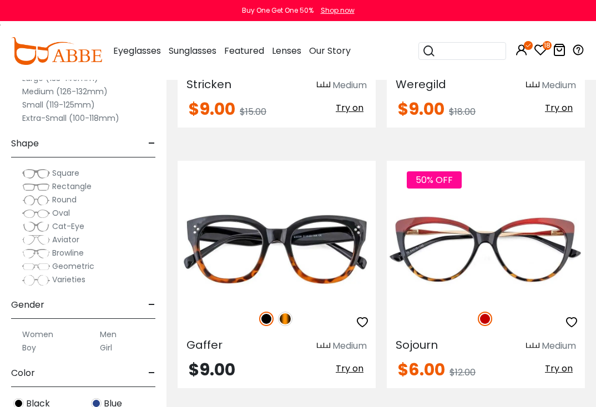
scroll to position [6343, 0]
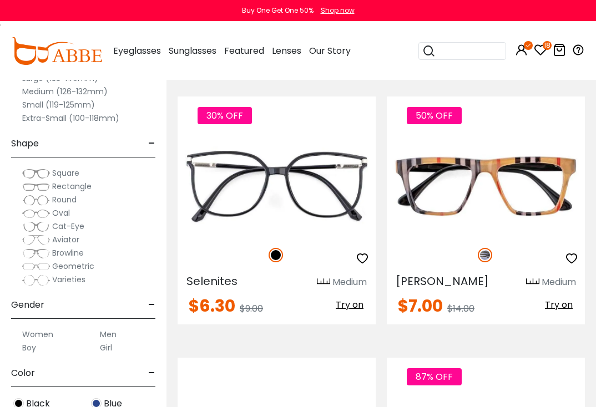
click at [488, 256] on img at bounding box center [485, 255] width 14 height 14
click at [278, 251] on img at bounding box center [275, 255] width 14 height 14
click at [485, 252] on img at bounding box center [485, 255] width 14 height 14
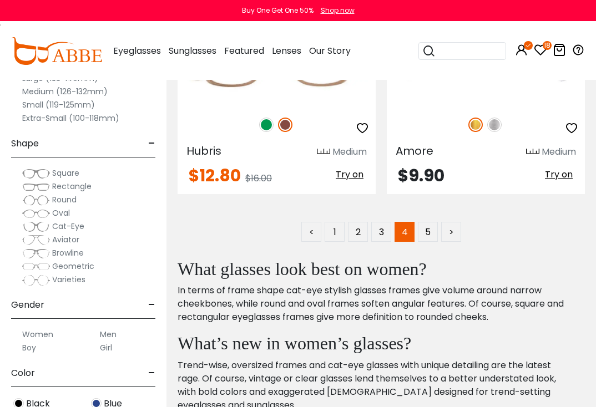
click at [435, 227] on link "5" at bounding box center [428, 232] width 20 height 20
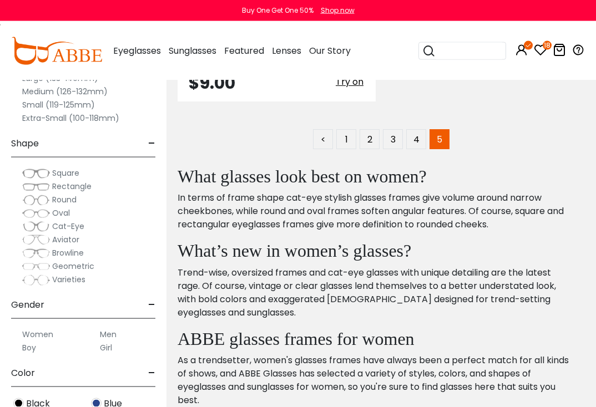
scroll to position [1086, 0]
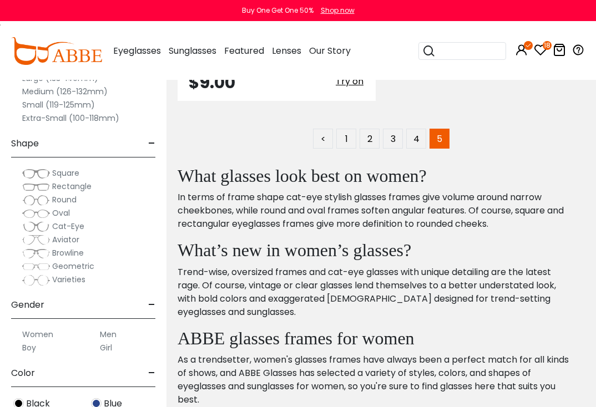
click at [544, 49] on icon "18" at bounding box center [546, 45] width 9 height 9
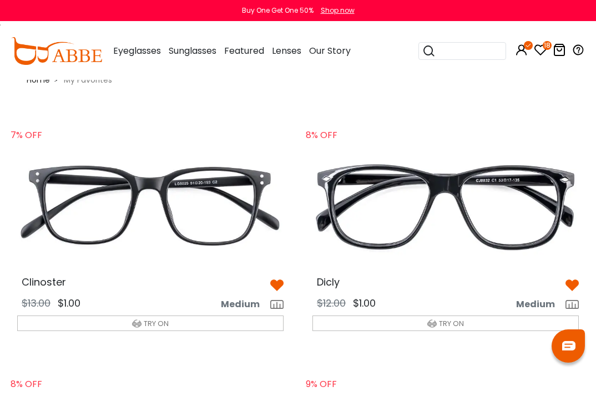
scroll to position [16, 0]
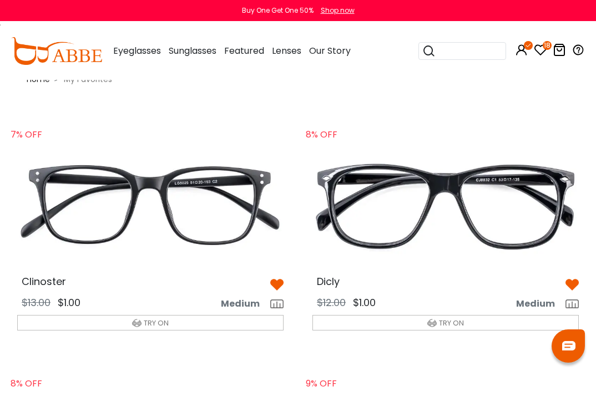
click at [495, 230] on img at bounding box center [445, 206] width 284 height 142
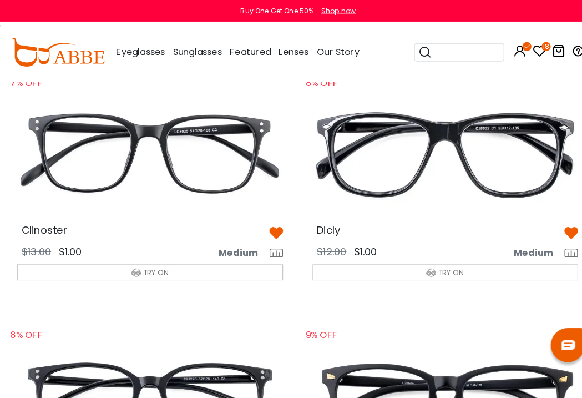
scroll to position [70, 0]
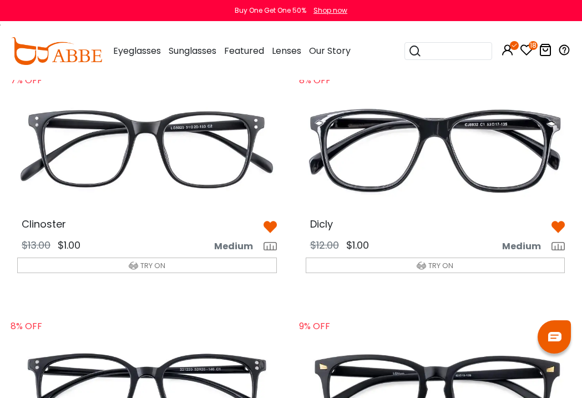
click at [176, 149] on img at bounding box center [146, 149] width 277 height 139
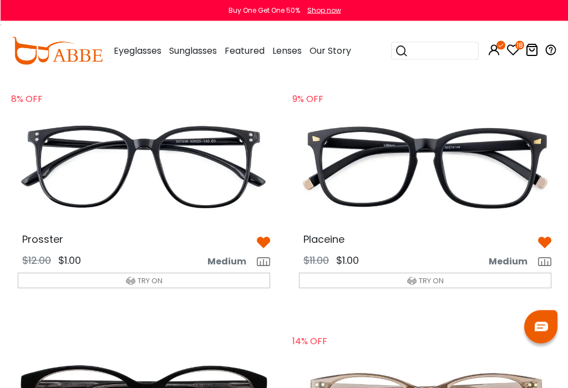
scroll to position [294, 0]
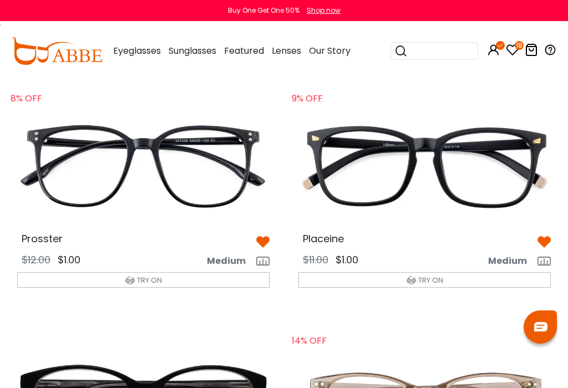
click at [213, 177] on img at bounding box center [143, 166] width 270 height 135
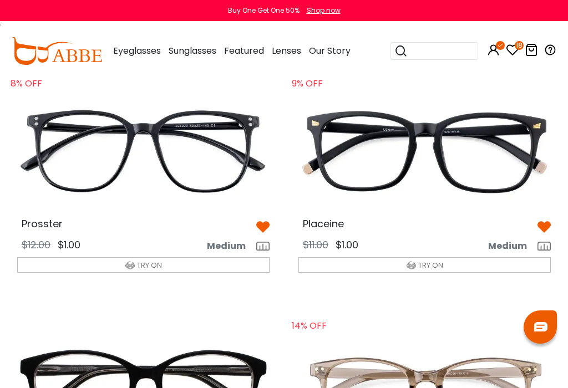
click at [421, 161] on img at bounding box center [425, 151] width 270 height 135
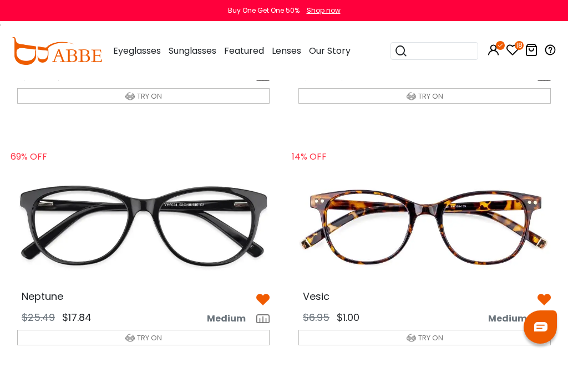
scroll to position [987, 0]
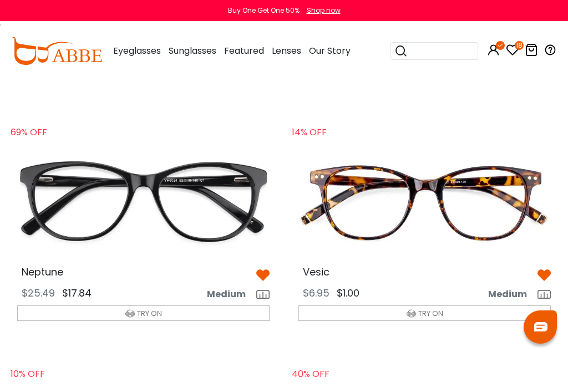
click at [428, 202] on img at bounding box center [425, 200] width 270 height 135
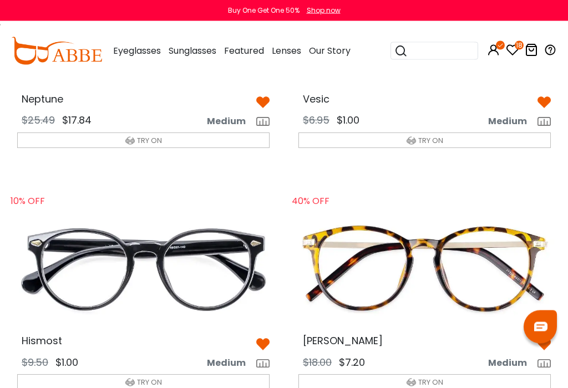
scroll to position [1246, 0]
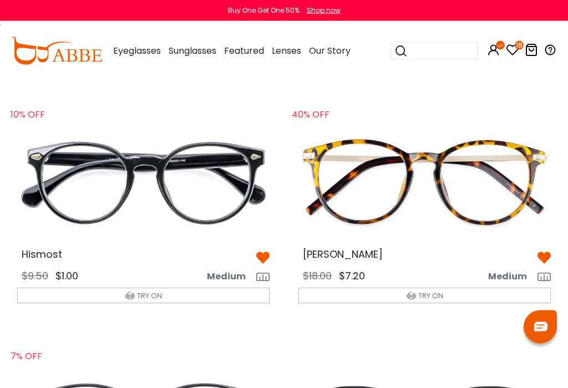
click at [433, 197] on img at bounding box center [425, 182] width 270 height 135
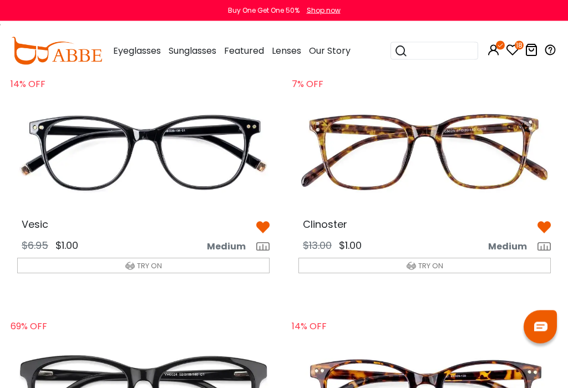
scroll to position [798, 0]
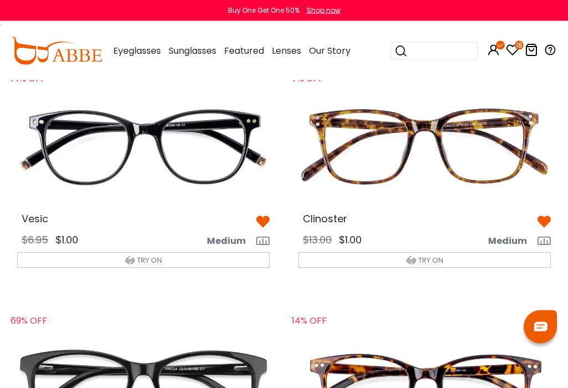
click at [435, 153] on img at bounding box center [425, 146] width 270 height 135
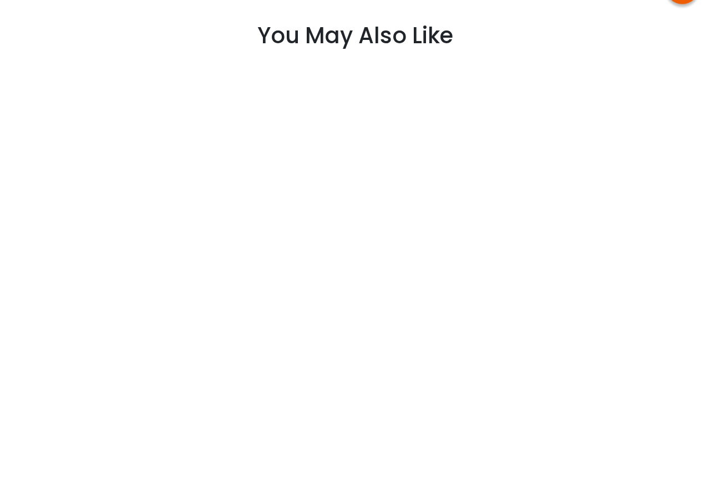
scroll to position [621, 0]
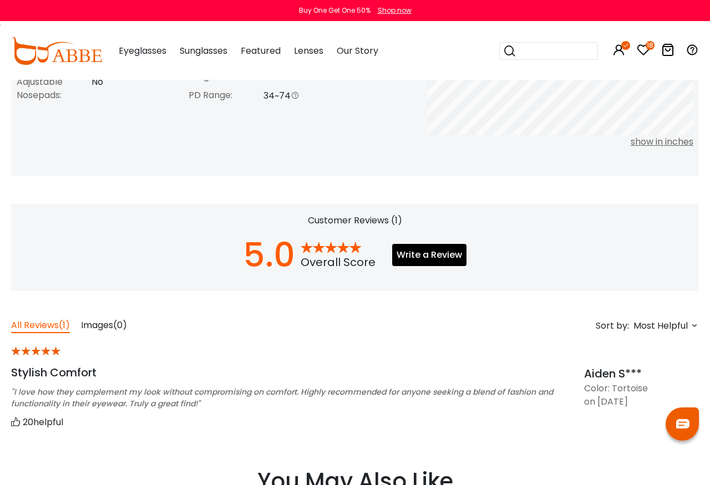
click at [358, 221] on h2 "Customer Reviews (1)" at bounding box center [355, 220] width 688 height 11
click at [336, 254] on div at bounding box center [331, 248] width 61 height 17
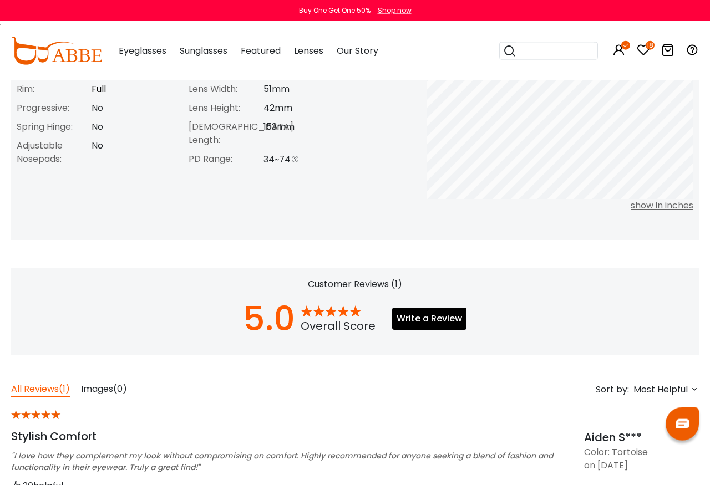
scroll to position [547, 0]
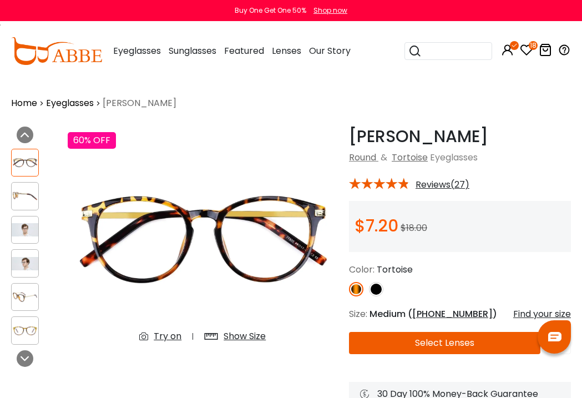
click at [430, 185] on span "Reviews(27)" at bounding box center [442, 185] width 54 height 10
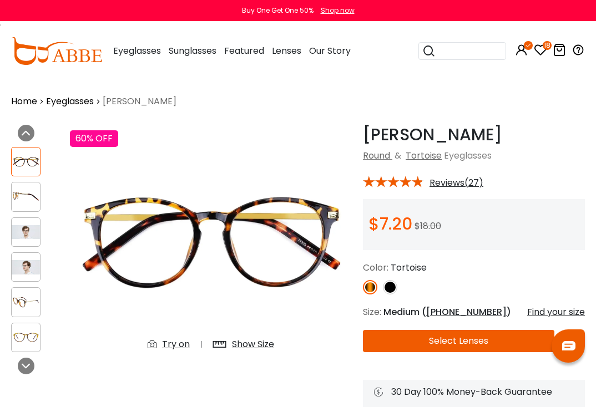
click at [457, 187] on span "Reviews(27)" at bounding box center [456, 183] width 54 height 10
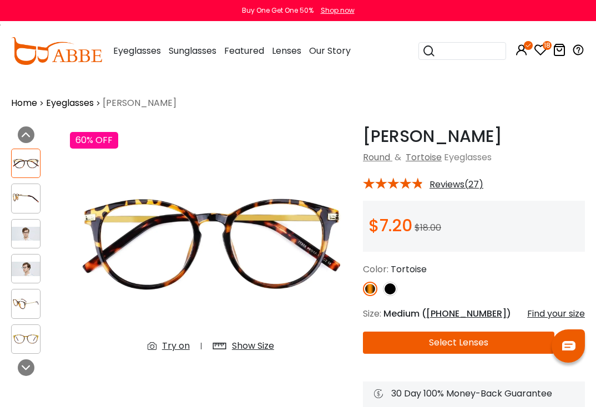
click at [413, 188] on icon at bounding box center [418, 183] width 12 height 12
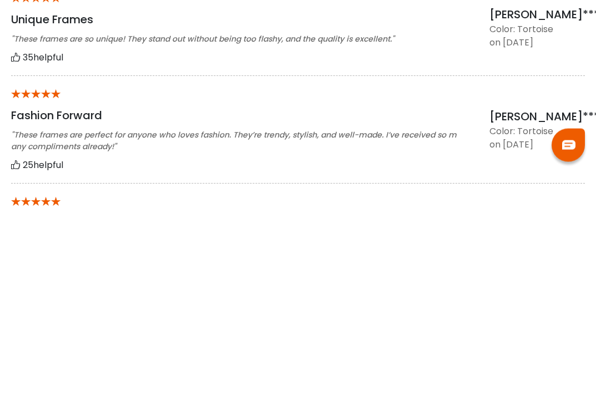
scroll to position [757, 0]
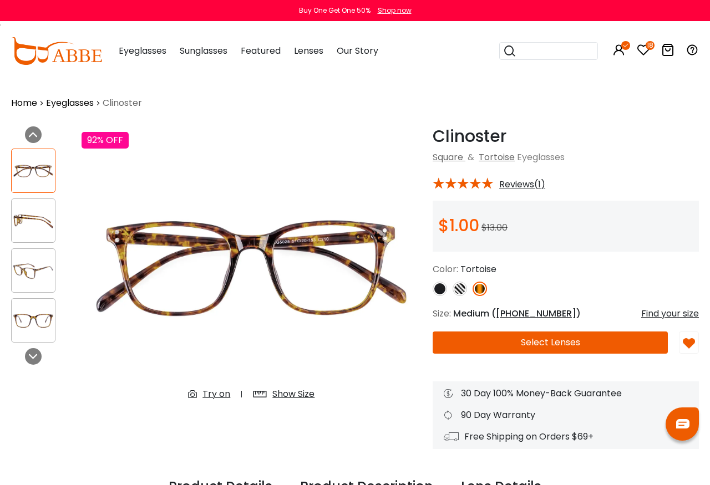
click at [42, 362] on div "Previous Next" at bounding box center [41, 280] width 70 height 309
click at [37, 349] on div at bounding box center [33, 356] width 17 height 17
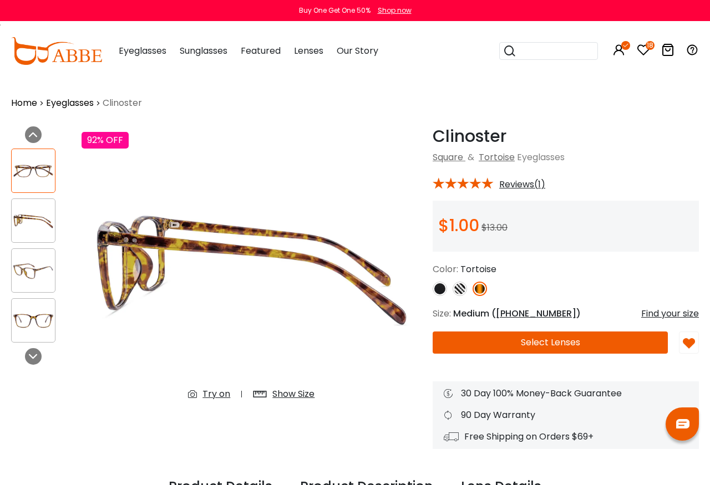
click at [37, 361] on icon at bounding box center [33, 356] width 9 height 9
click at [39, 361] on div at bounding box center [33, 356] width 17 height 17
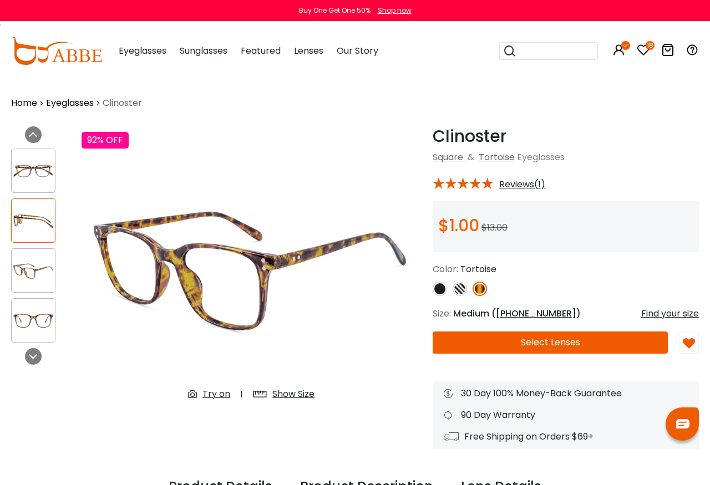
click at [36, 357] on icon at bounding box center [33, 356] width 9 height 9
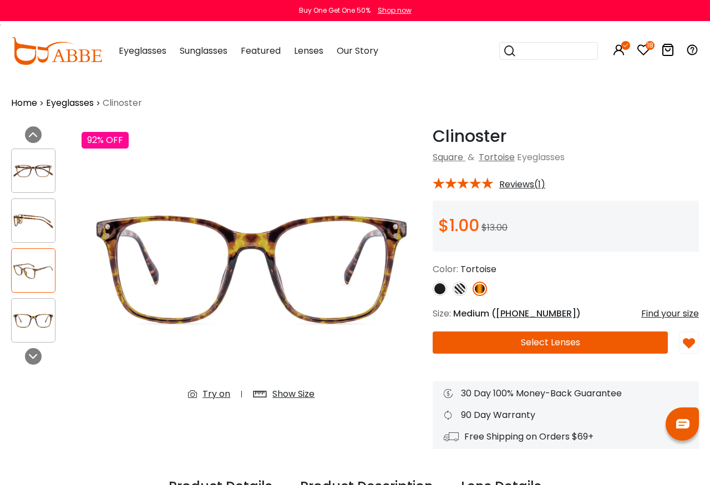
click at [35, 356] on icon at bounding box center [33, 356] width 9 height 9
click at [36, 358] on icon at bounding box center [33, 356] width 9 height 9
click at [35, 358] on icon at bounding box center [33, 356] width 9 height 9
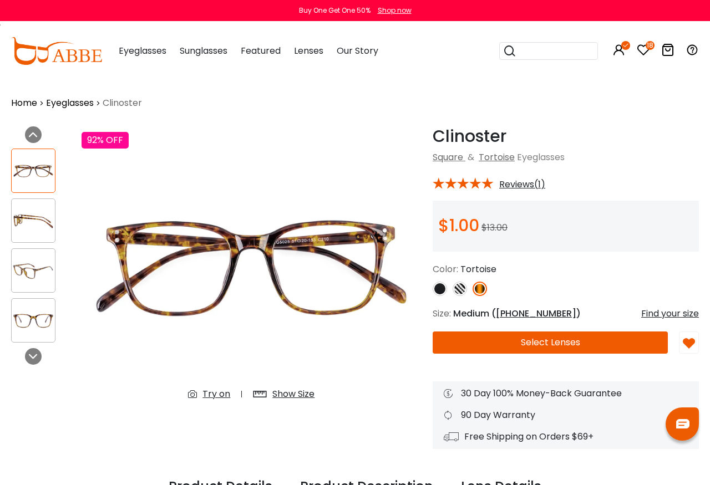
click at [42, 362] on div "Previous Next" at bounding box center [41, 280] width 70 height 309
click at [41, 357] on div at bounding box center [33, 356] width 17 height 17
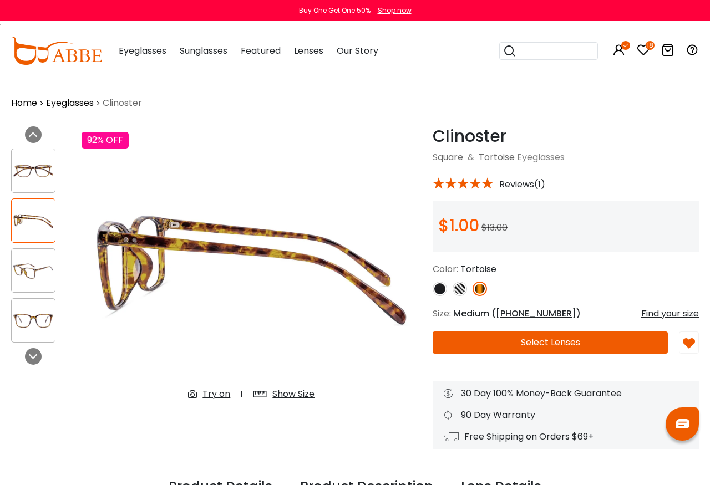
click at [38, 363] on div at bounding box center [33, 356] width 17 height 17
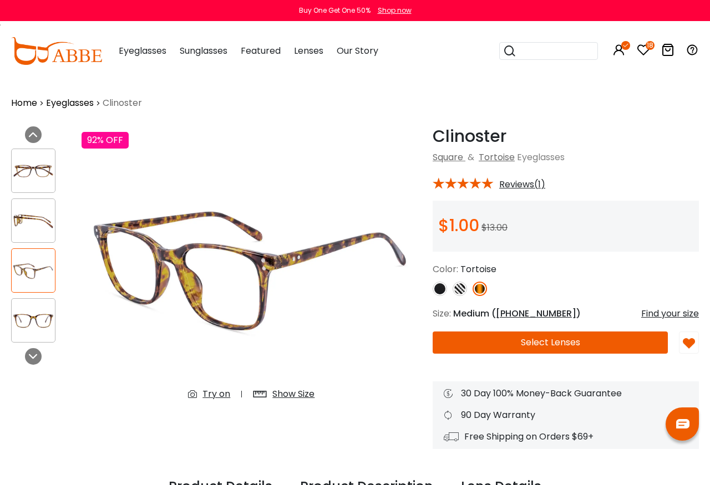
click at [39, 358] on div at bounding box center [33, 356] width 17 height 17
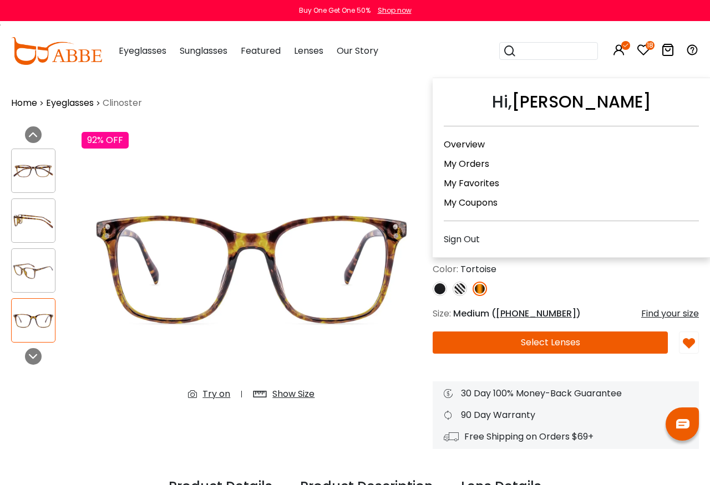
click at [467, 245] on div "Sign Out" at bounding box center [571, 239] width 255 height 14
click at [479, 242] on div "Sign Out" at bounding box center [571, 239] width 255 height 14
